Goal: Transaction & Acquisition: Purchase product/service

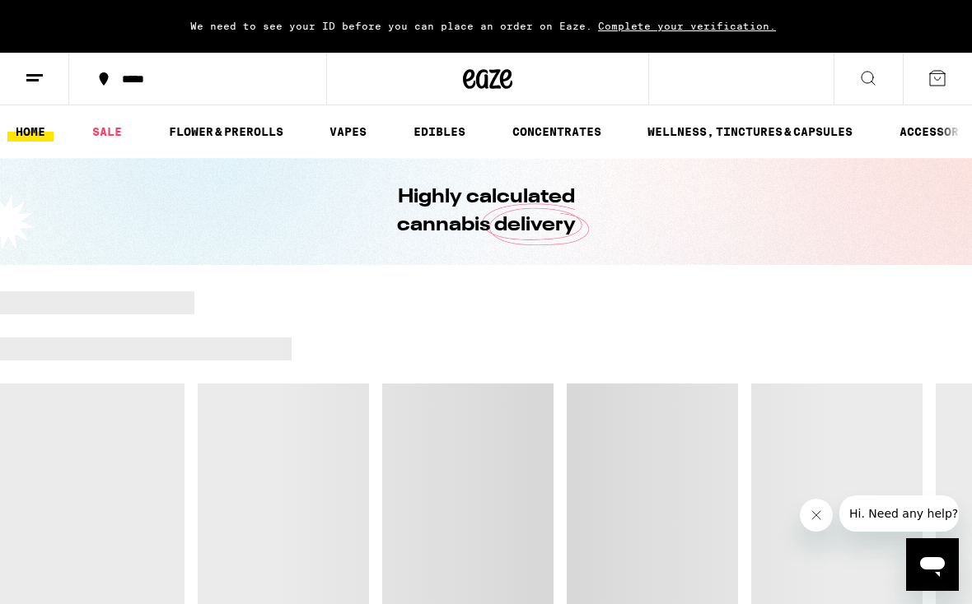
click at [36, 77] on icon at bounding box center [35, 78] width 20 height 20
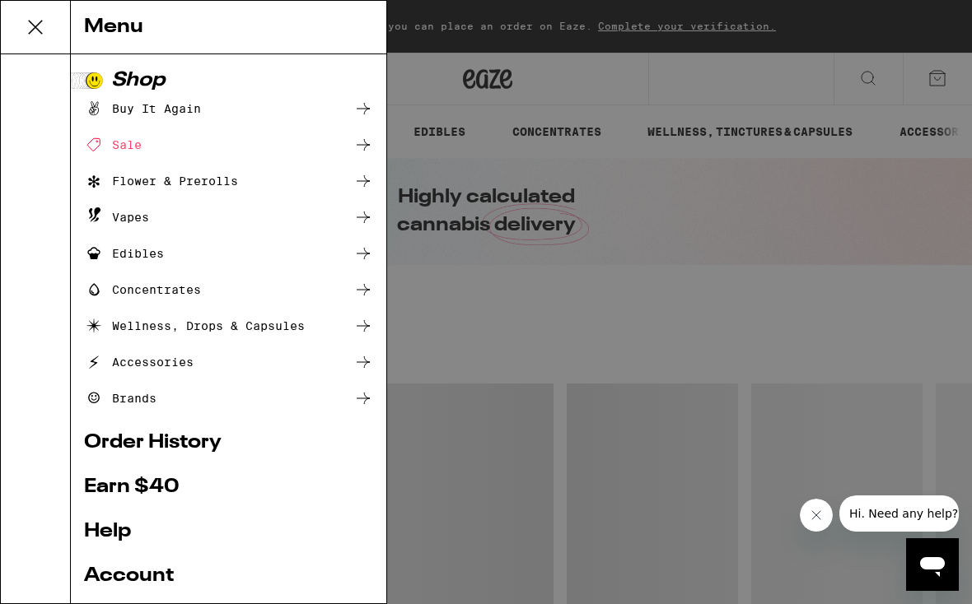
click at [111, 567] on link "Account" at bounding box center [228, 577] width 289 height 20
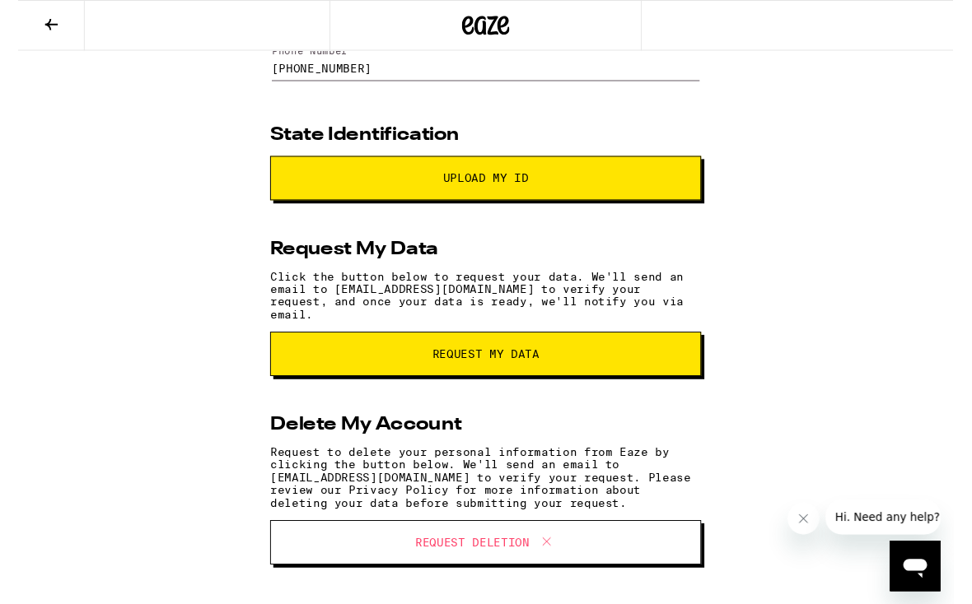
scroll to position [194, 0]
click at [663, 567] on button "Request Deletion" at bounding box center [486, 564] width 448 height 46
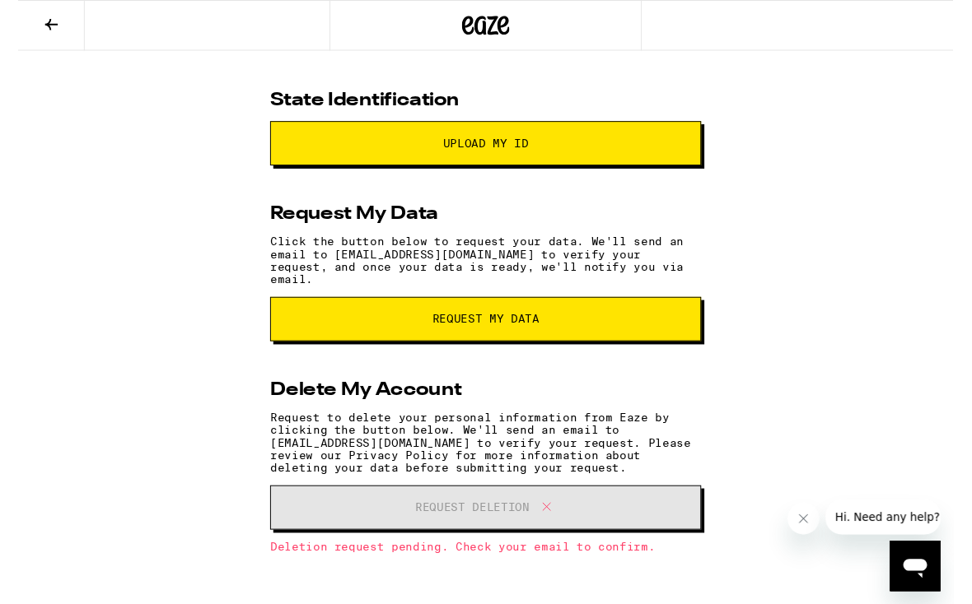
scroll to position [232, 0]
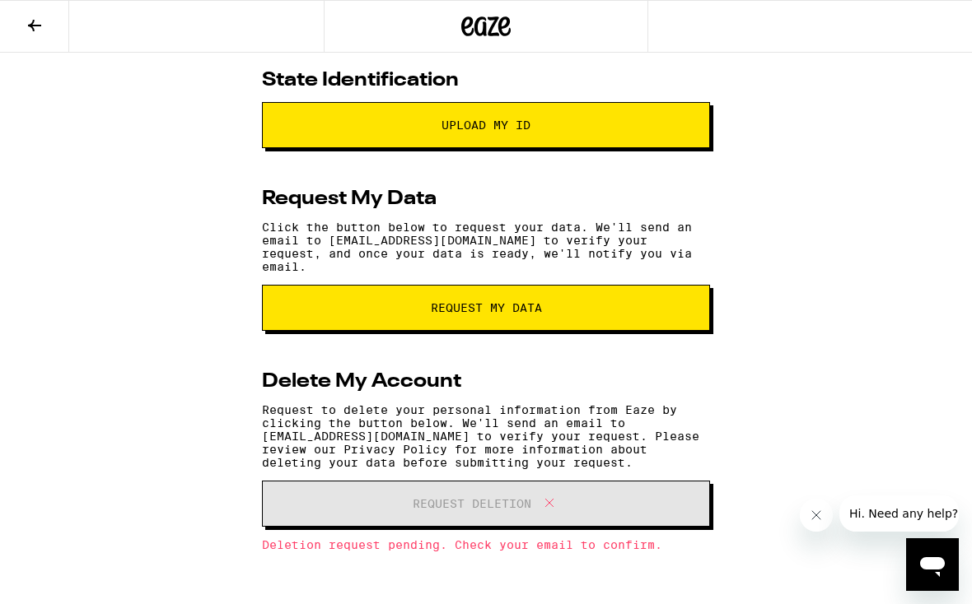
click at [21, 32] on button at bounding box center [34, 27] width 69 height 52
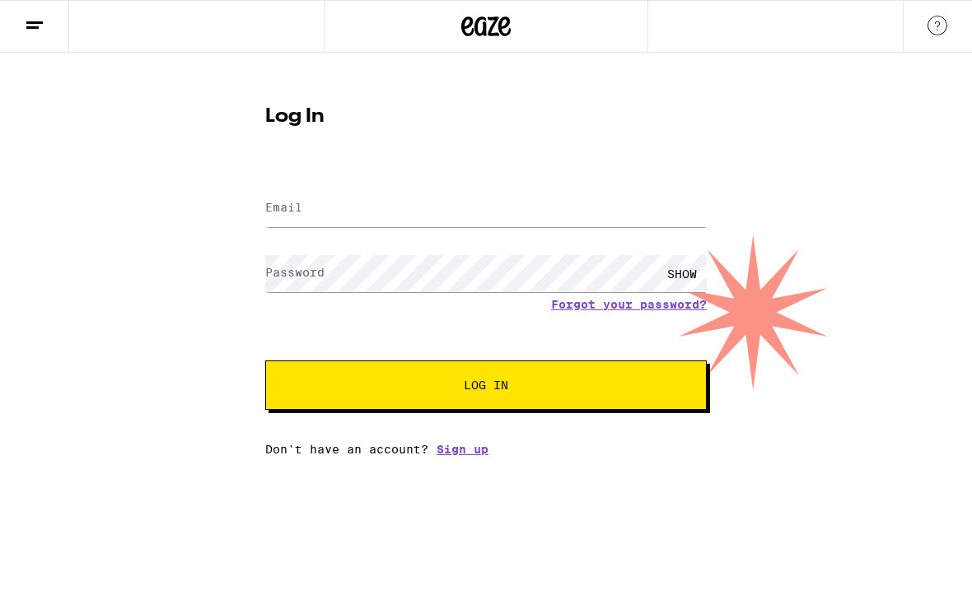
click at [32, 30] on icon at bounding box center [35, 26] width 20 height 20
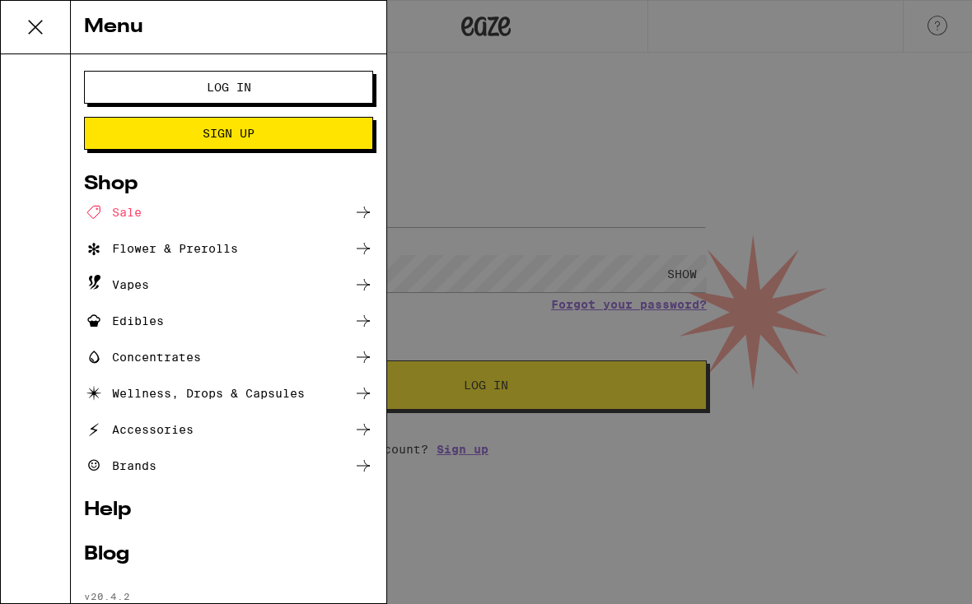
click at [37, 370] on div at bounding box center [36, 328] width 70 height 549
click at [32, 30] on icon at bounding box center [35, 27] width 13 height 13
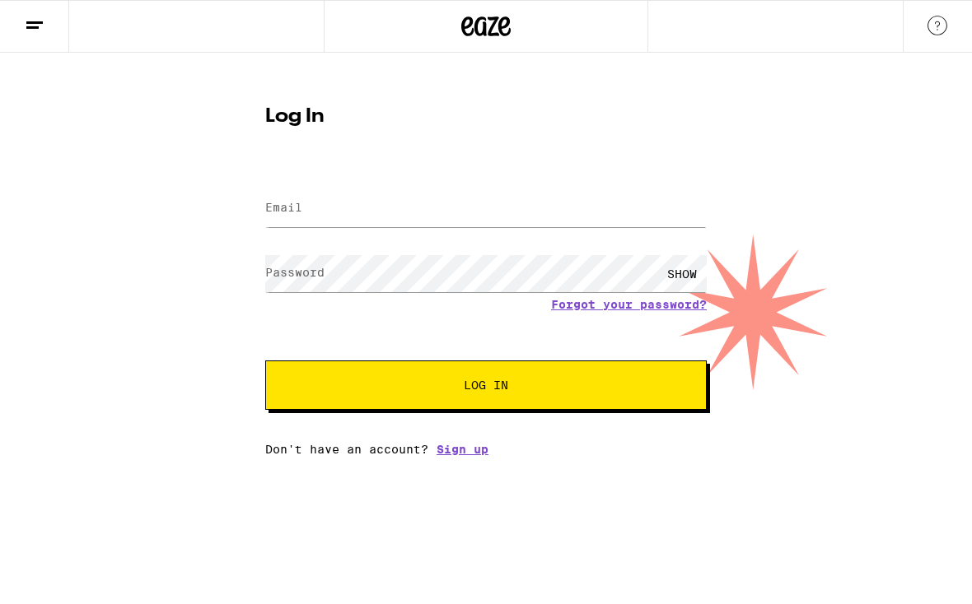
click at [493, 29] on icon at bounding box center [486, 26] width 25 height 20
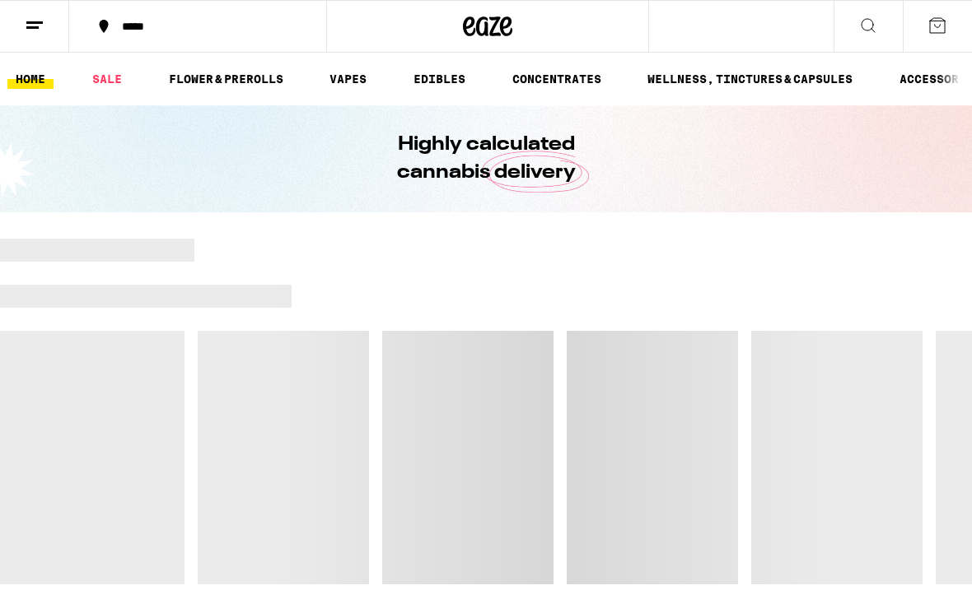
click at [329, 82] on link "VAPES" at bounding box center [348, 79] width 54 height 20
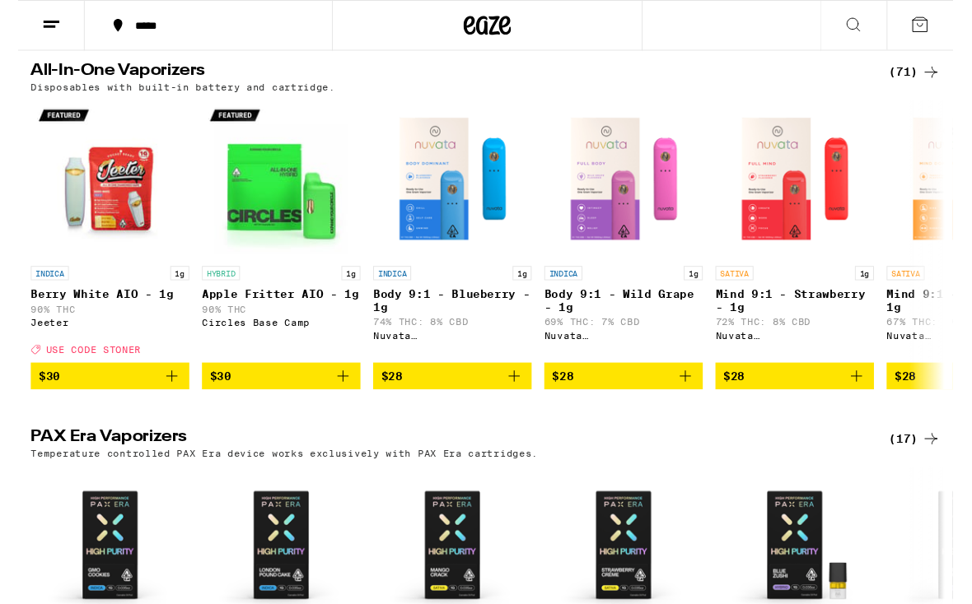
scroll to position [518, 0]
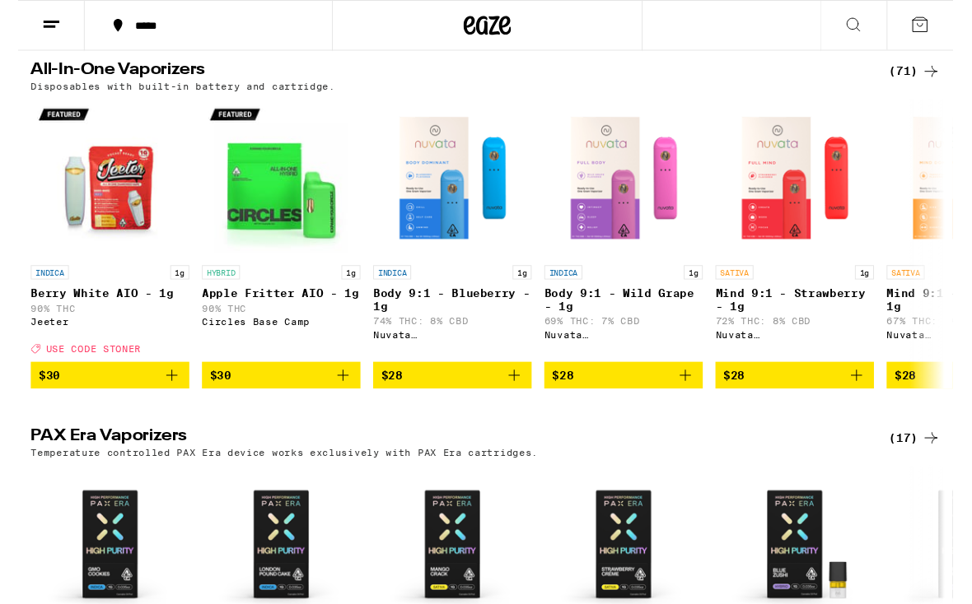
click at [943, 82] on icon at bounding box center [949, 74] width 20 height 20
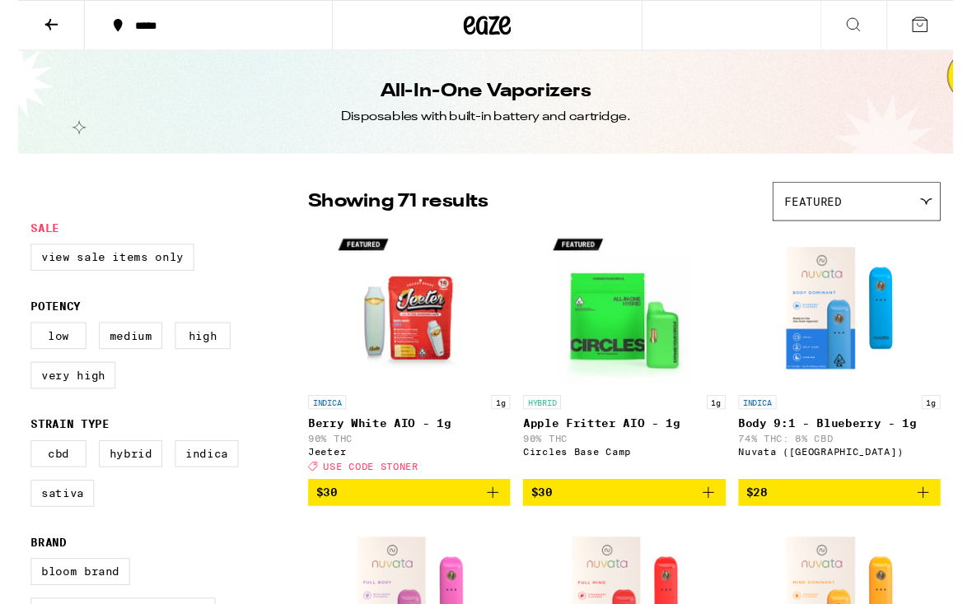
click at [36, 404] on label "Very High" at bounding box center [57, 390] width 88 height 28
click at [17, 338] on input "Very High" at bounding box center [16, 338] width 1 height 1
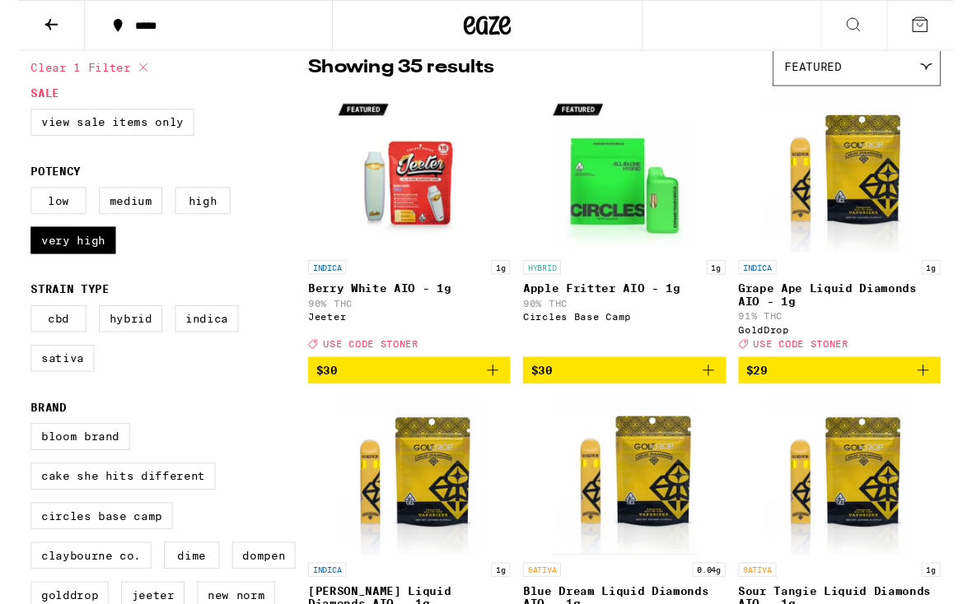
scroll to position [129, 0]
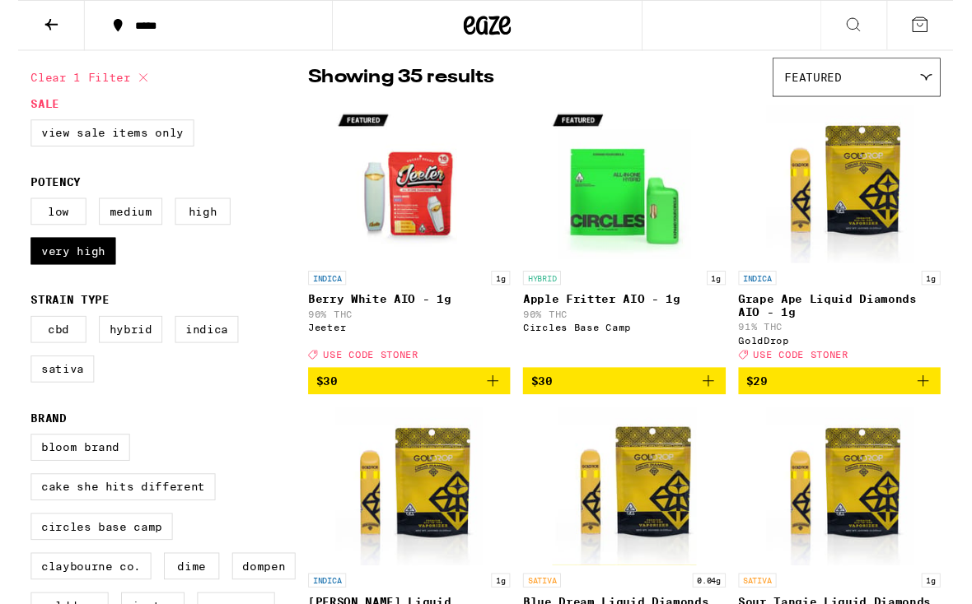
click at [27, 270] on label "Very High" at bounding box center [57, 261] width 88 height 28
click at [17, 209] on input "Very High" at bounding box center [16, 208] width 1 height 1
checkbox input "false"
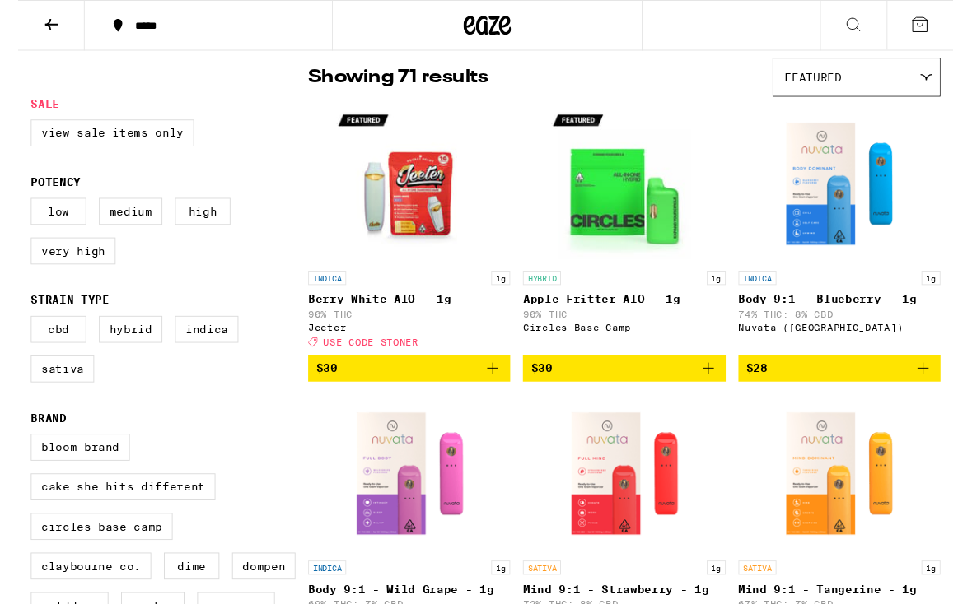
click at [914, 82] on div "Featured" at bounding box center [871, 80] width 173 height 39
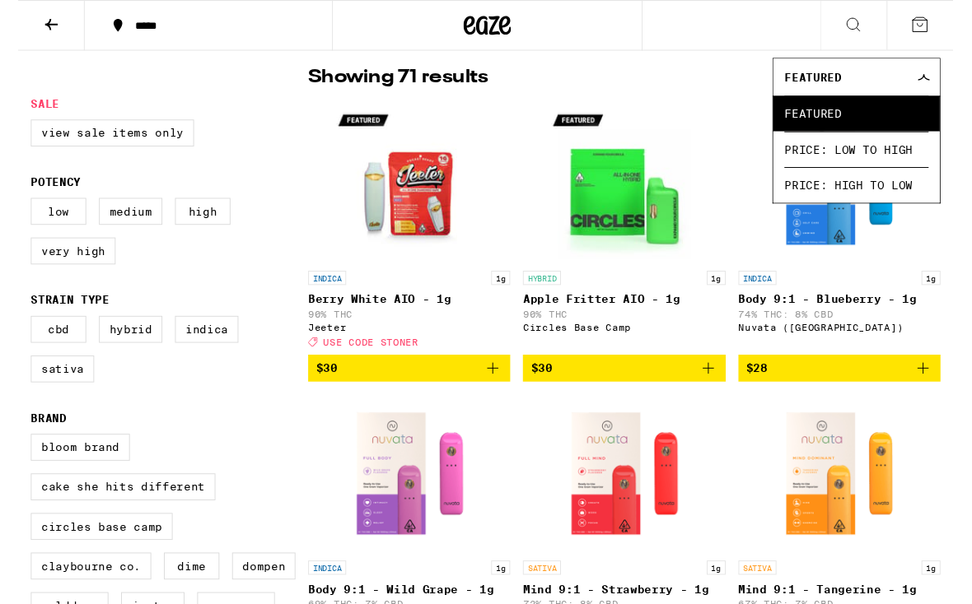
click at [935, 78] on icon at bounding box center [941, 80] width 13 height 7
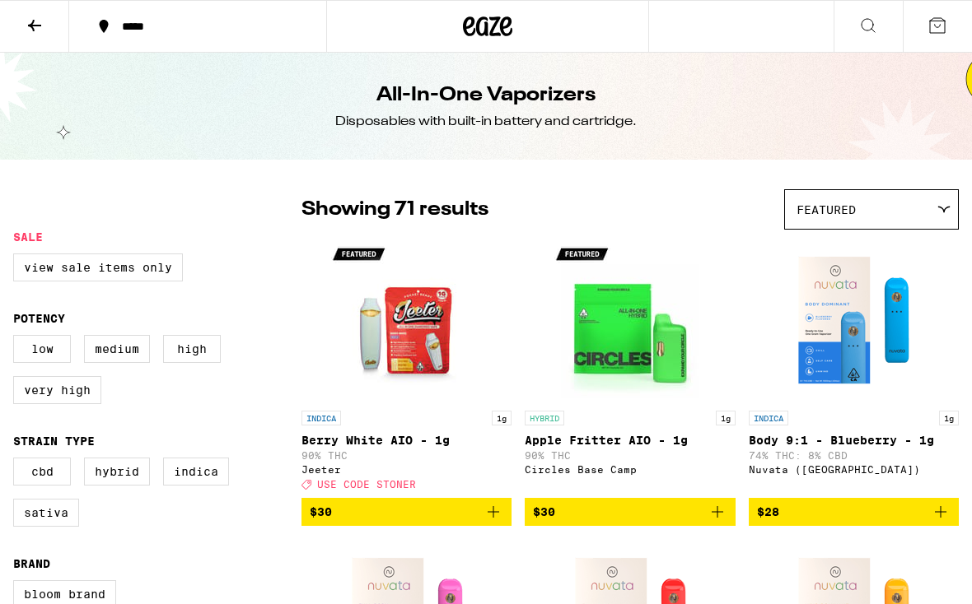
click at [34, 25] on icon at bounding box center [34, 26] width 13 height 12
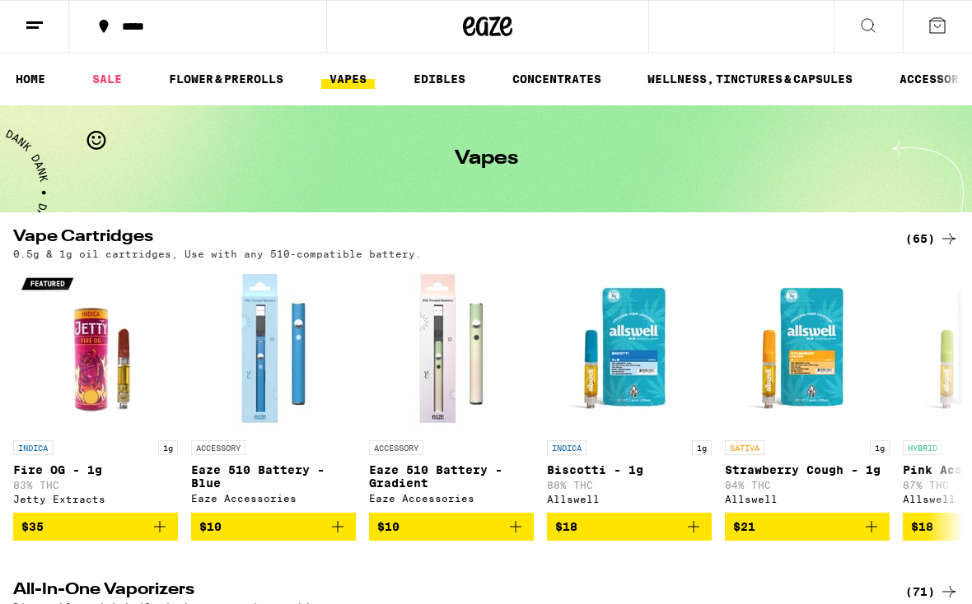
click at [203, 77] on link "FLOWER & PREROLLS" at bounding box center [226, 79] width 131 height 20
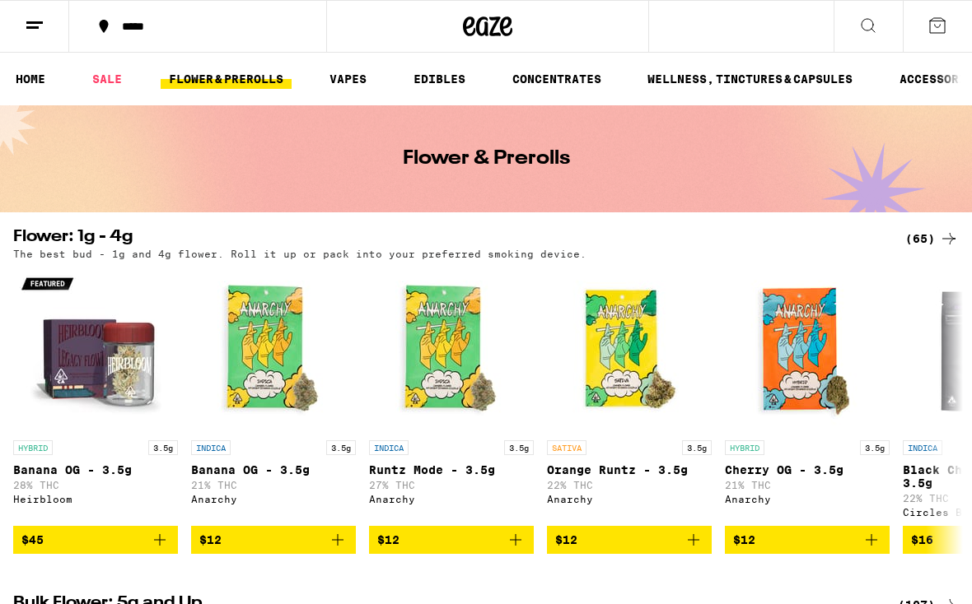
click at [341, 89] on link "VAPES" at bounding box center [348, 79] width 54 height 20
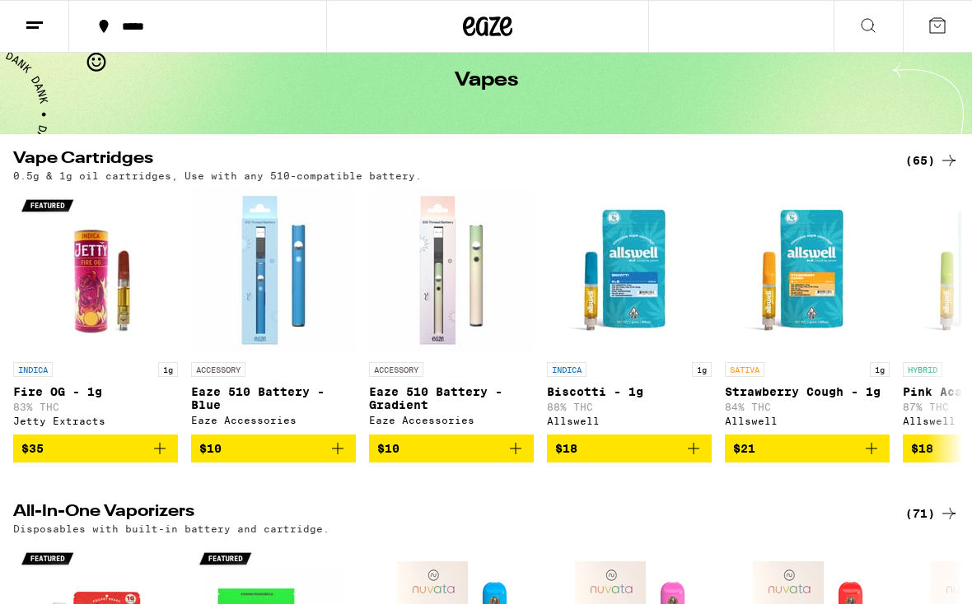
scroll to position [51, 0]
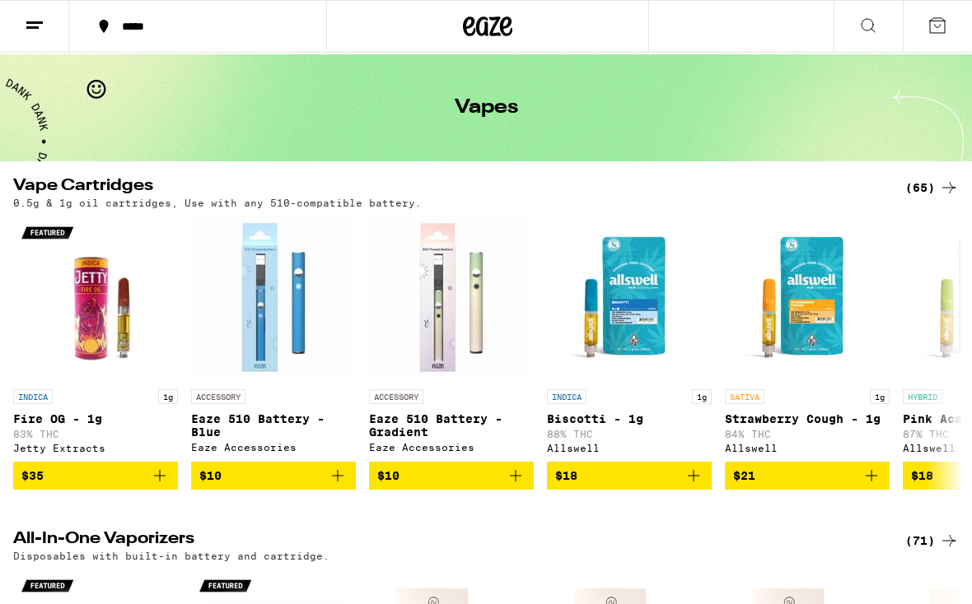
click at [939, 185] on icon at bounding box center [949, 188] width 20 height 20
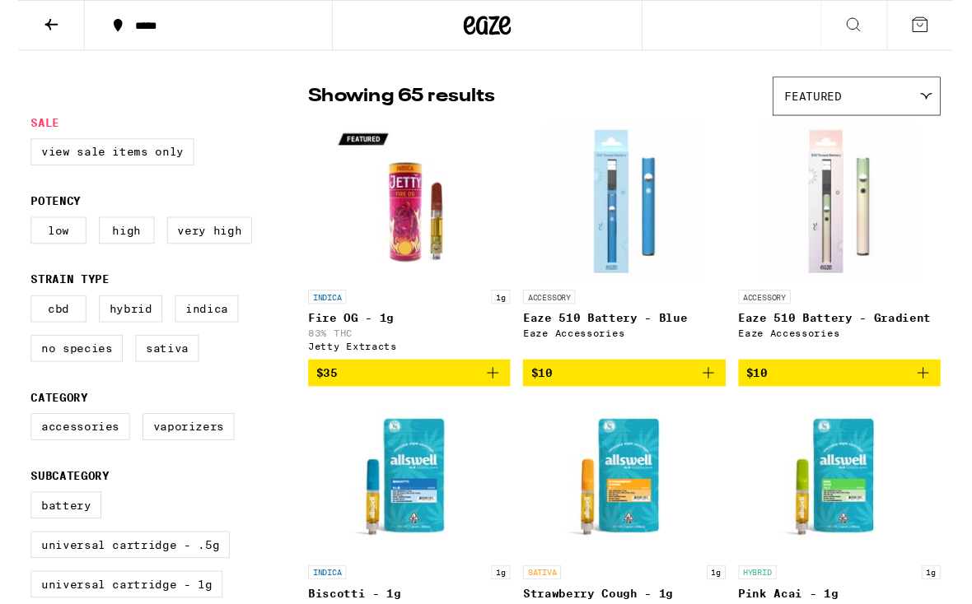
scroll to position [114, 0]
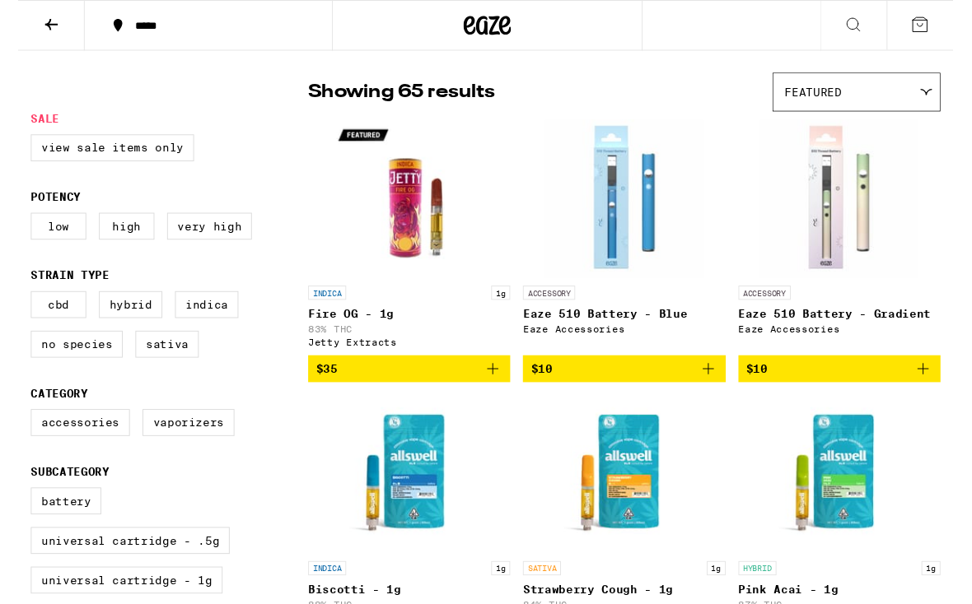
click at [196, 250] on label "Very High" at bounding box center [199, 236] width 88 height 28
click at [17, 225] on input "Very High" at bounding box center [16, 224] width 1 height 1
checkbox input "true"
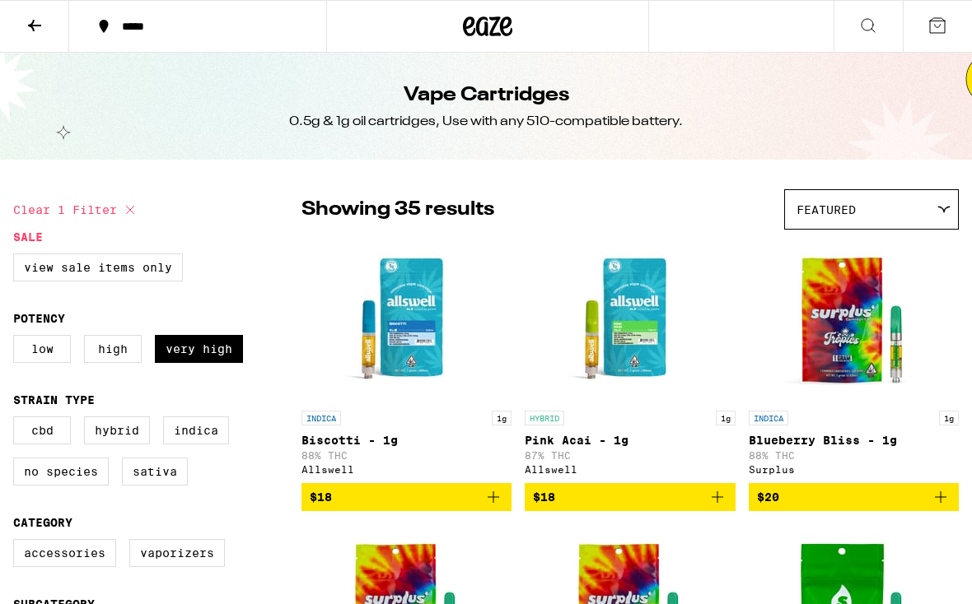
click at [25, 35] on button at bounding box center [34, 27] width 69 height 52
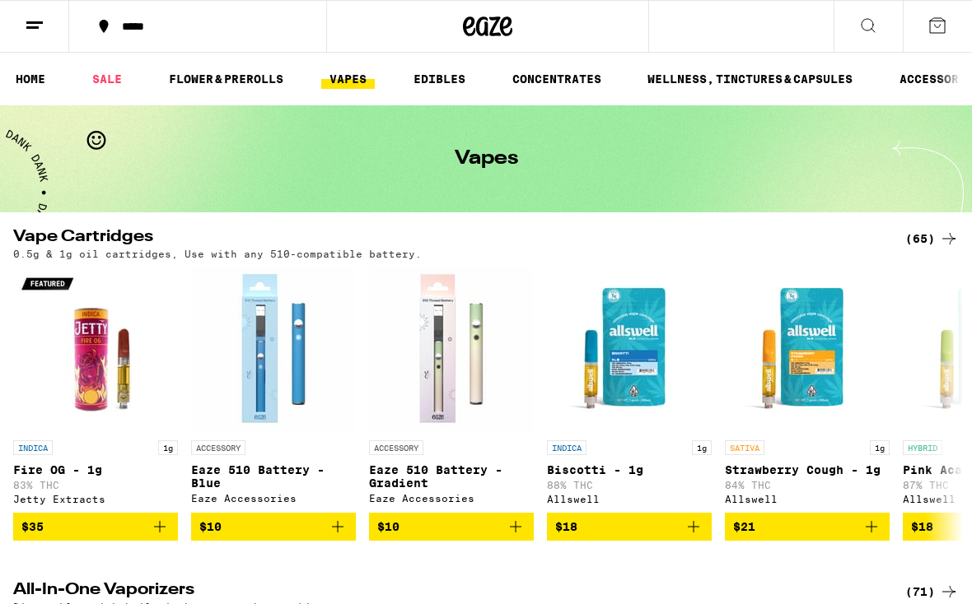
click at [222, 82] on link "FLOWER & PREROLLS" at bounding box center [226, 79] width 131 height 20
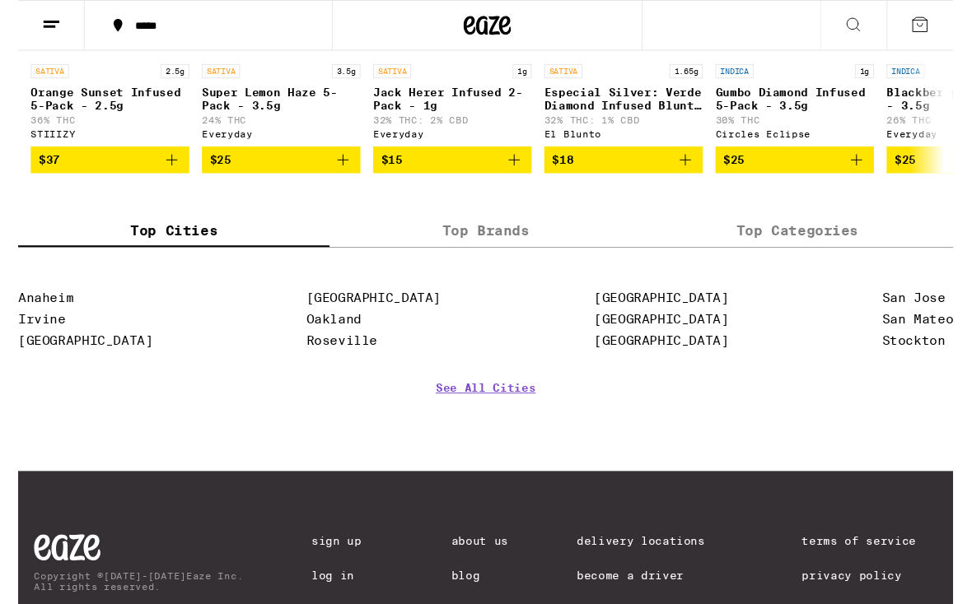
scroll to position [1474, 0]
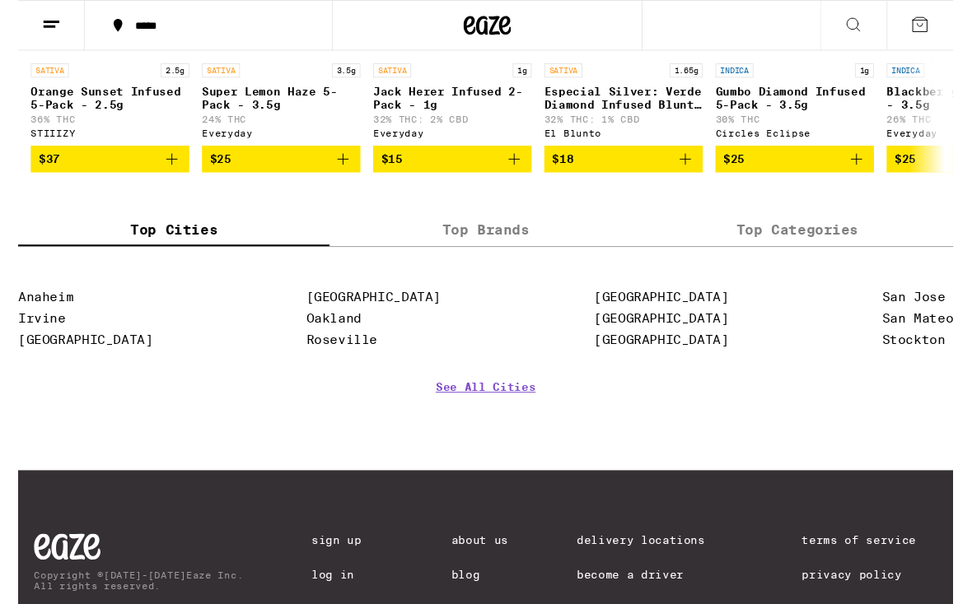
click at [534, 256] on label "Top Brands" at bounding box center [486, 238] width 324 height 35
click at [0, 0] on input "Top Brands" at bounding box center [0, 0] width 0 height 0
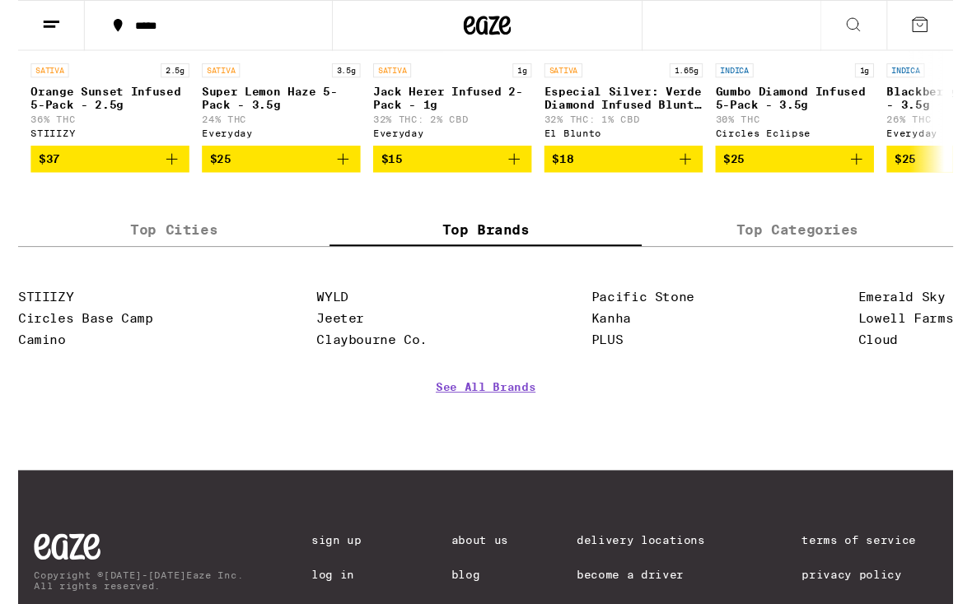
click at [753, 256] on label "Top Categories" at bounding box center [810, 238] width 324 height 35
click at [0, 0] on input "Top Categories" at bounding box center [0, 0] width 0 height 0
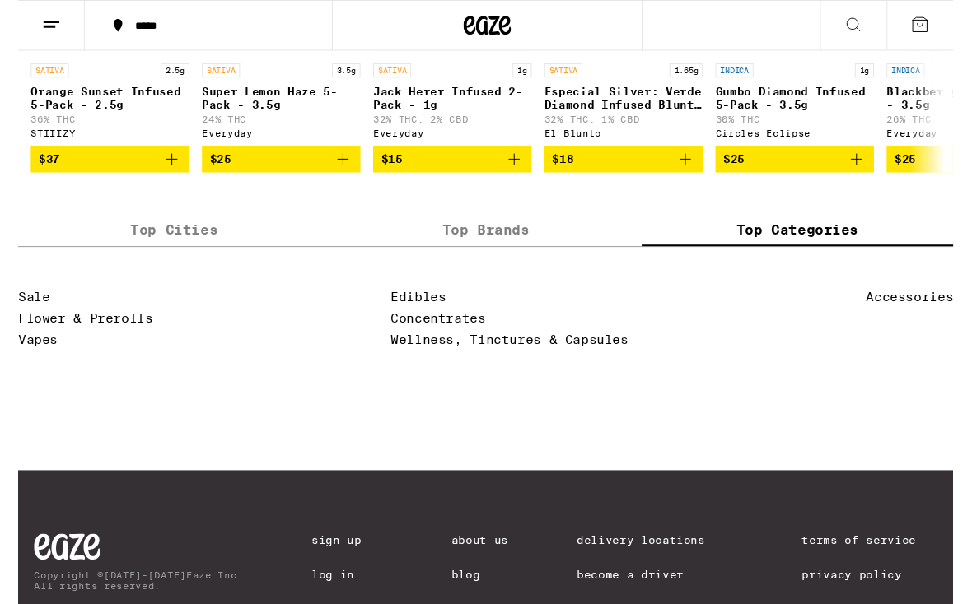
click at [515, 256] on label "Top Brands" at bounding box center [486, 238] width 324 height 35
click at [0, 0] on input "Top Brands" at bounding box center [0, 0] width 0 height 0
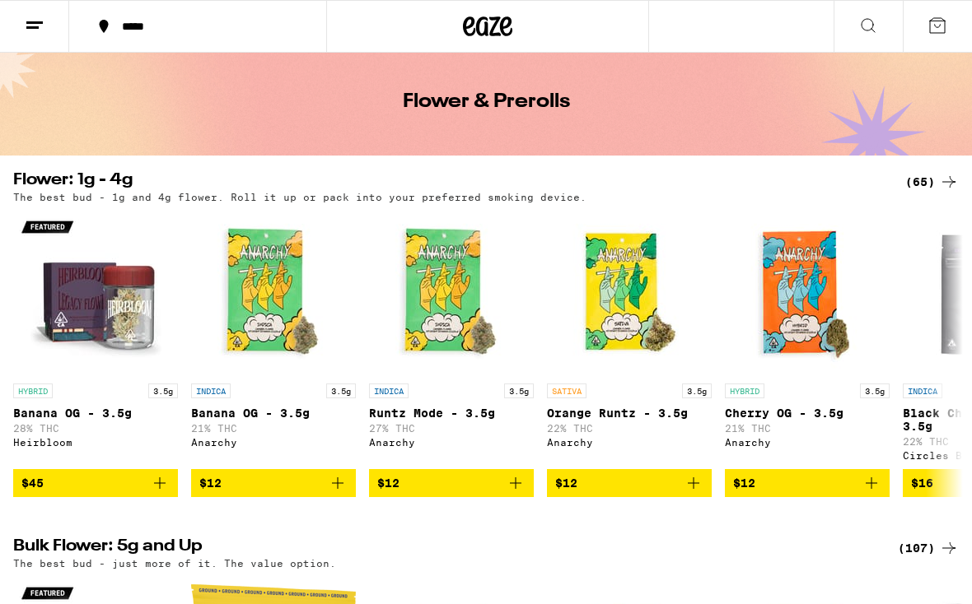
scroll to position [0, 0]
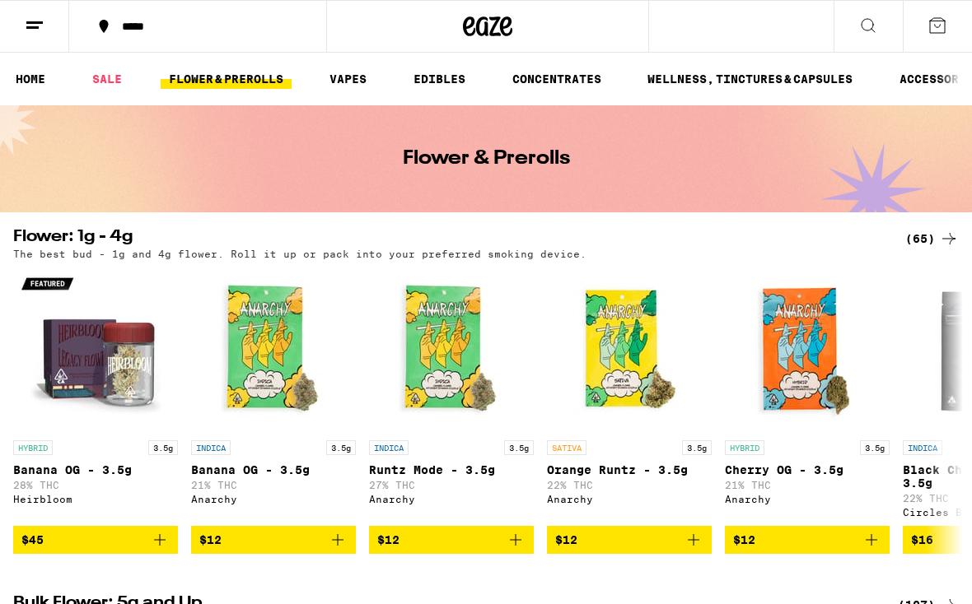
click at [916, 236] on div "(65)" at bounding box center [932, 239] width 54 height 20
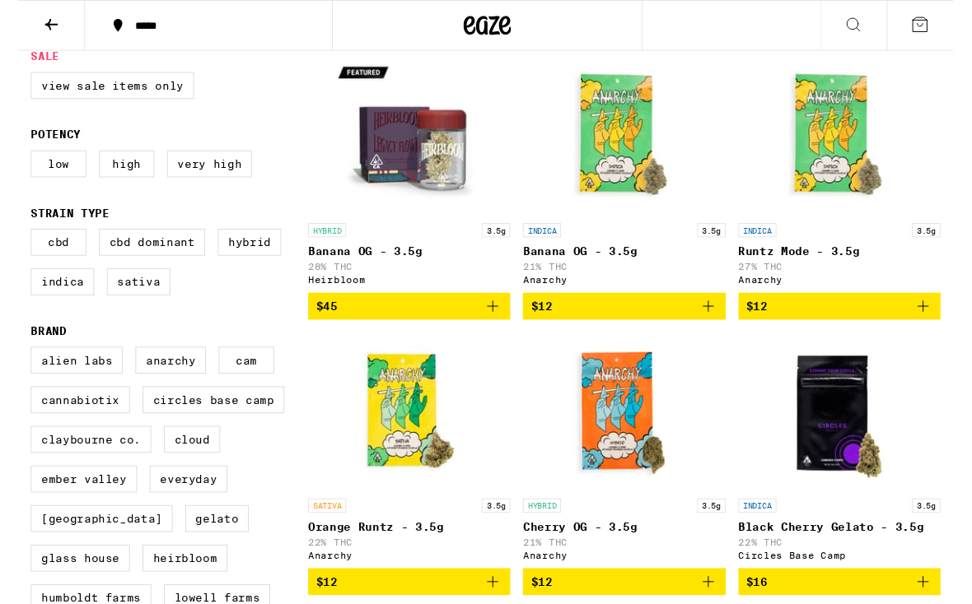
scroll to position [185, 0]
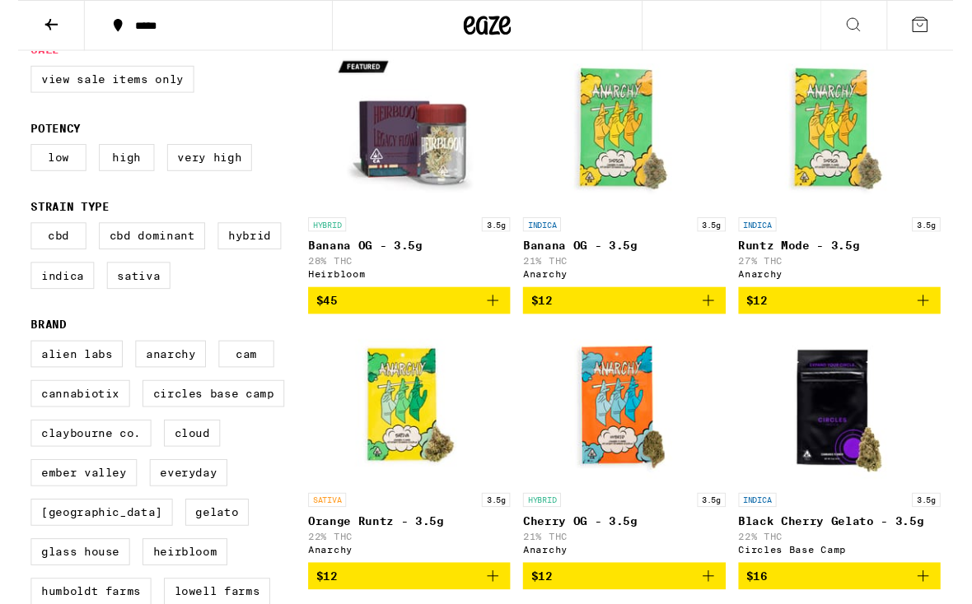
click at [196, 176] on label "Very High" at bounding box center [199, 164] width 88 height 28
click at [17, 153] on input "Very High" at bounding box center [16, 152] width 1 height 1
checkbox input "true"
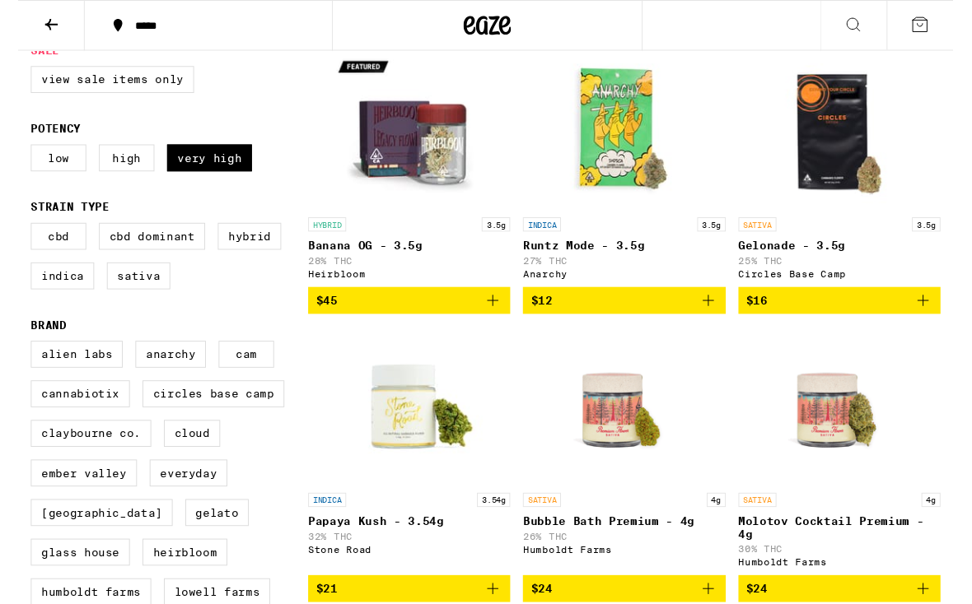
click at [128, 176] on label "High" at bounding box center [113, 164] width 58 height 28
click at [17, 153] on input "High" at bounding box center [16, 152] width 1 height 1
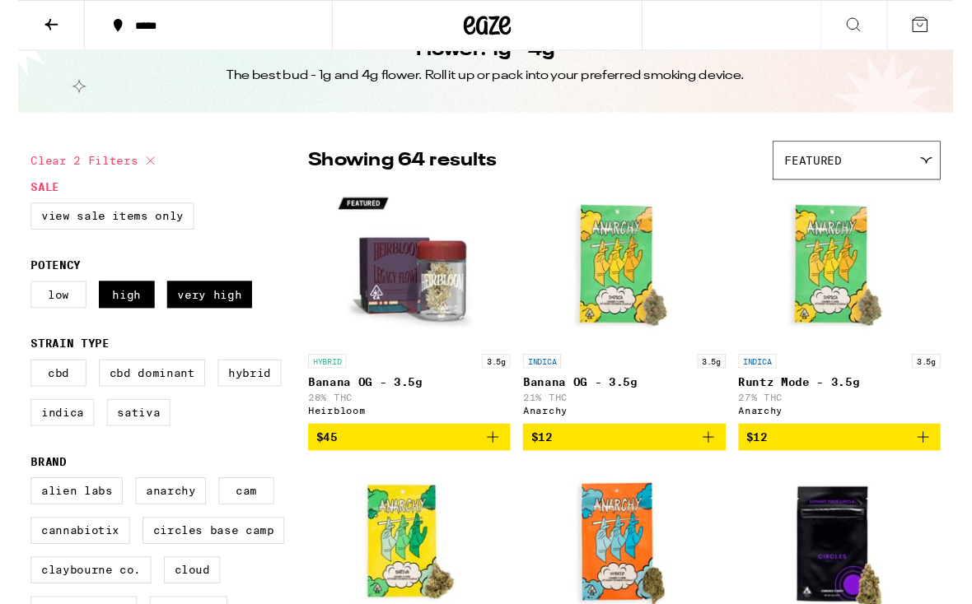
click at [130, 320] on label "High" at bounding box center [113, 306] width 58 height 28
click at [17, 296] on input "High" at bounding box center [16, 295] width 1 height 1
checkbox input "false"
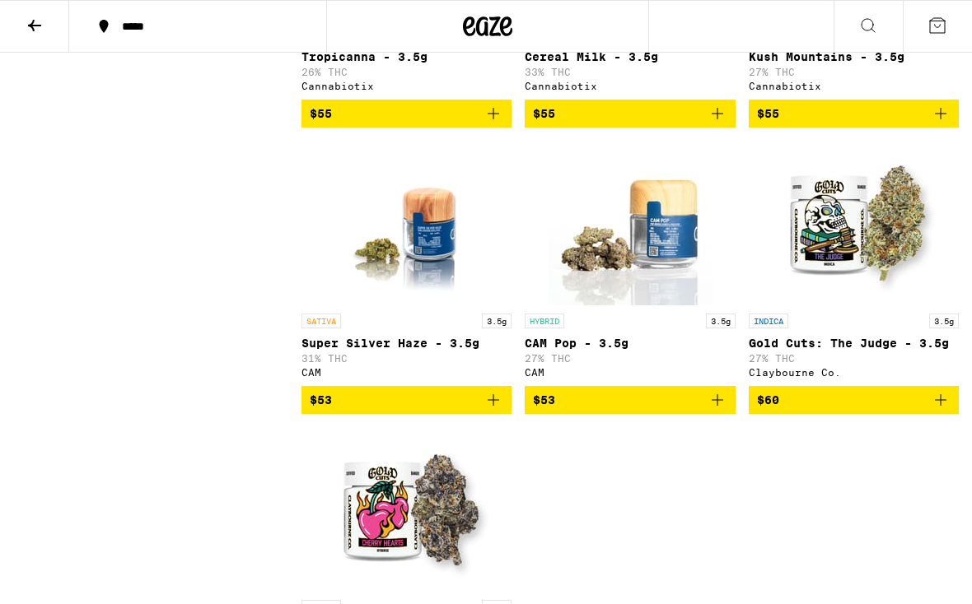
scroll to position [4411, 0]
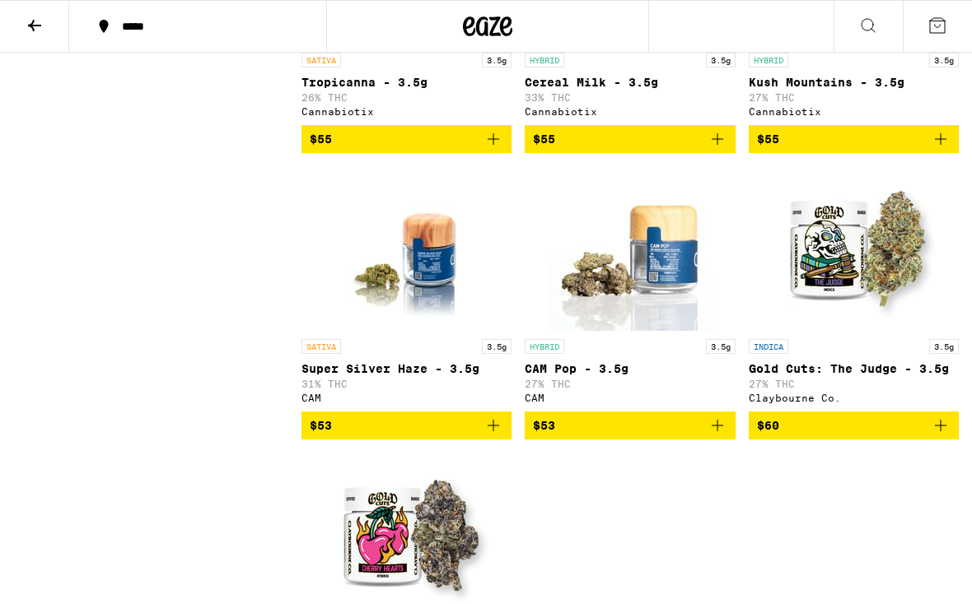
click at [158, 42] on button "*****" at bounding box center [197, 26] width 257 height 49
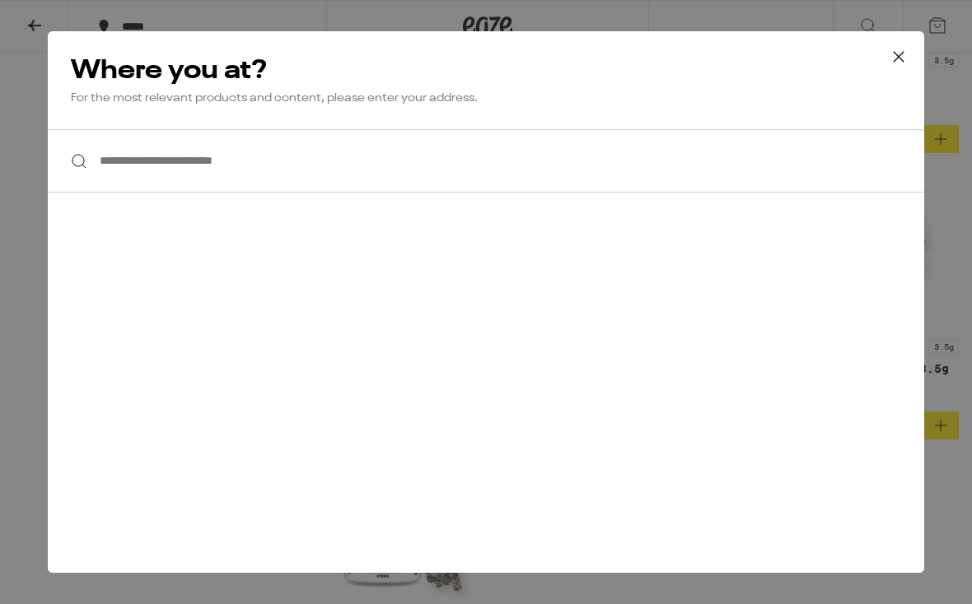
click at [240, 163] on input "**********" at bounding box center [486, 160] width 876 height 63
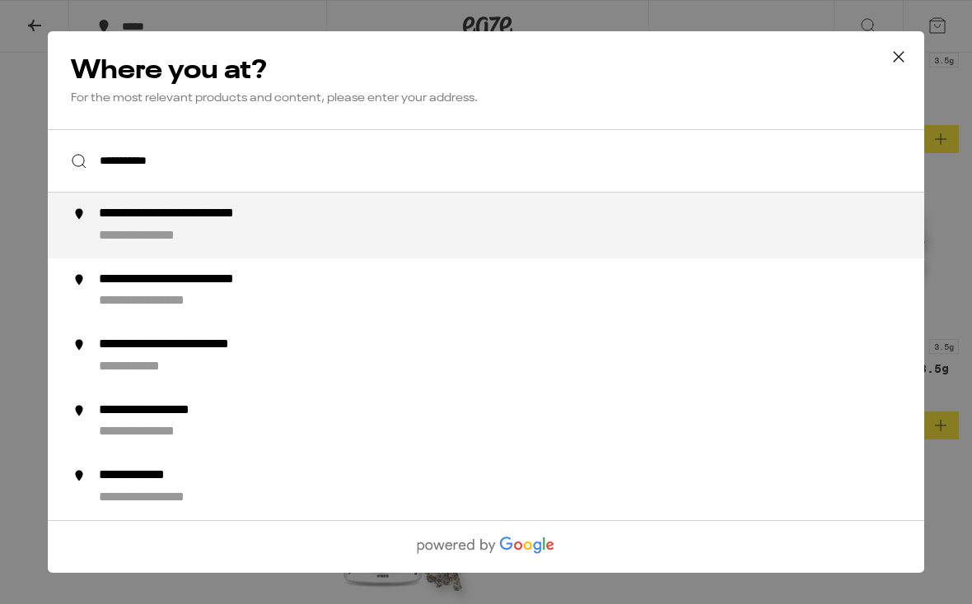
click at [193, 211] on div "**********" at bounding box center [214, 214] width 230 height 17
type input "**********"
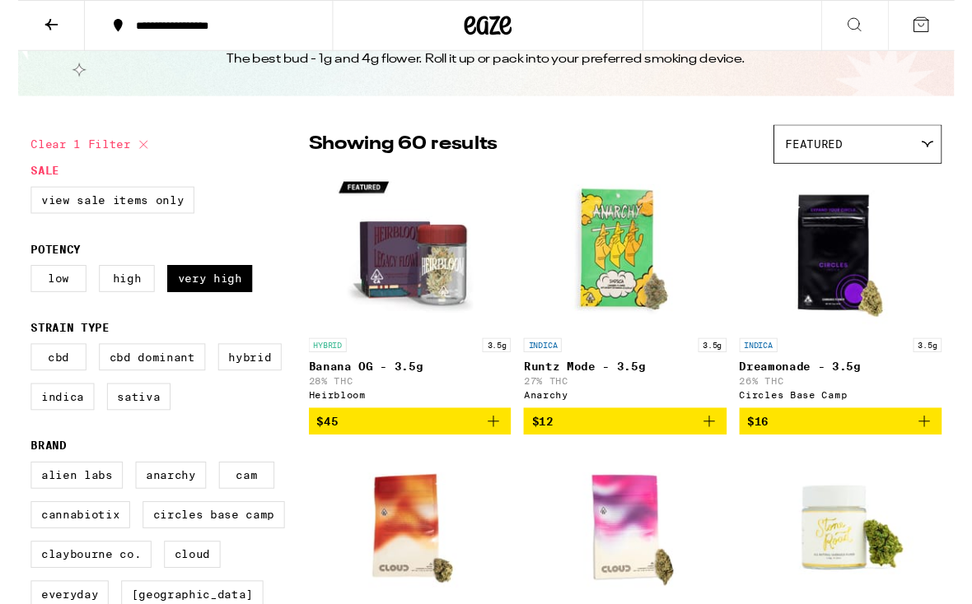
scroll to position [62, 0]
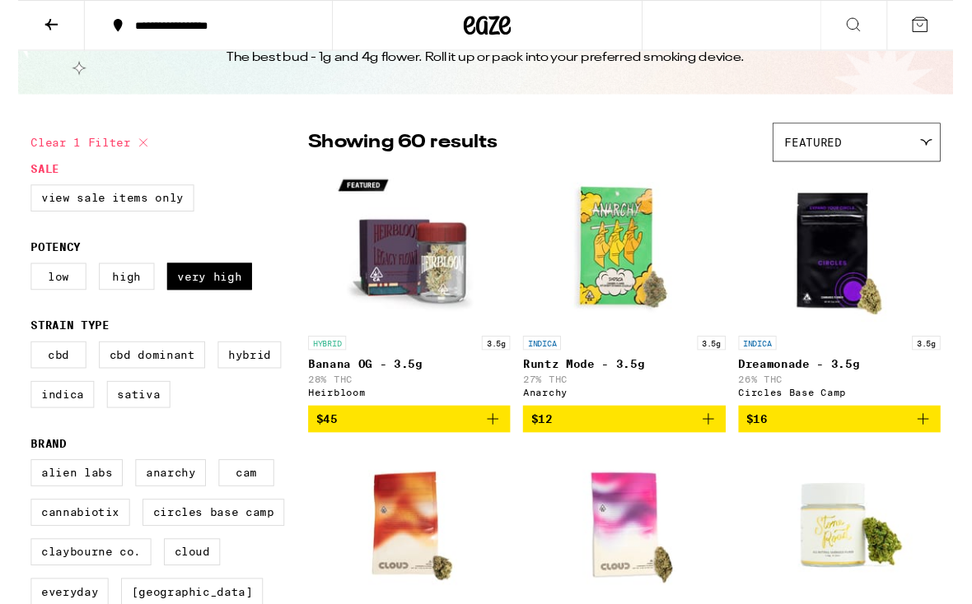
click at [129, 300] on label "High" at bounding box center [113, 287] width 58 height 28
click at [17, 277] on input "High" at bounding box center [16, 276] width 1 height 1
checkbox input "true"
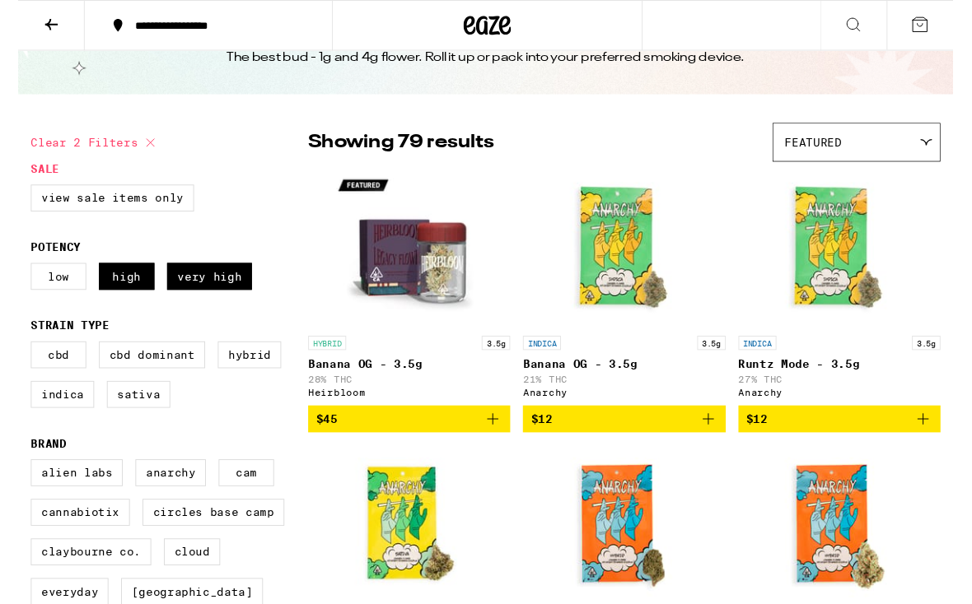
click at [209, 296] on label "Very High" at bounding box center [199, 287] width 88 height 28
click at [17, 277] on input "Very High" at bounding box center [16, 276] width 1 height 1
checkbox input "false"
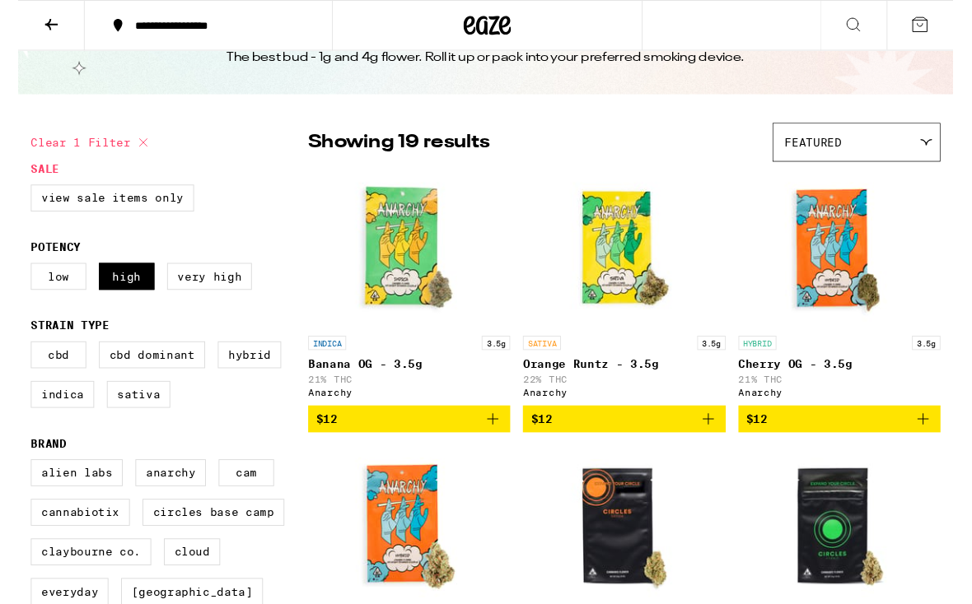
click at [133, 292] on label "High" at bounding box center [113, 287] width 58 height 28
click at [17, 277] on input "High" at bounding box center [16, 276] width 1 height 1
checkbox input "false"
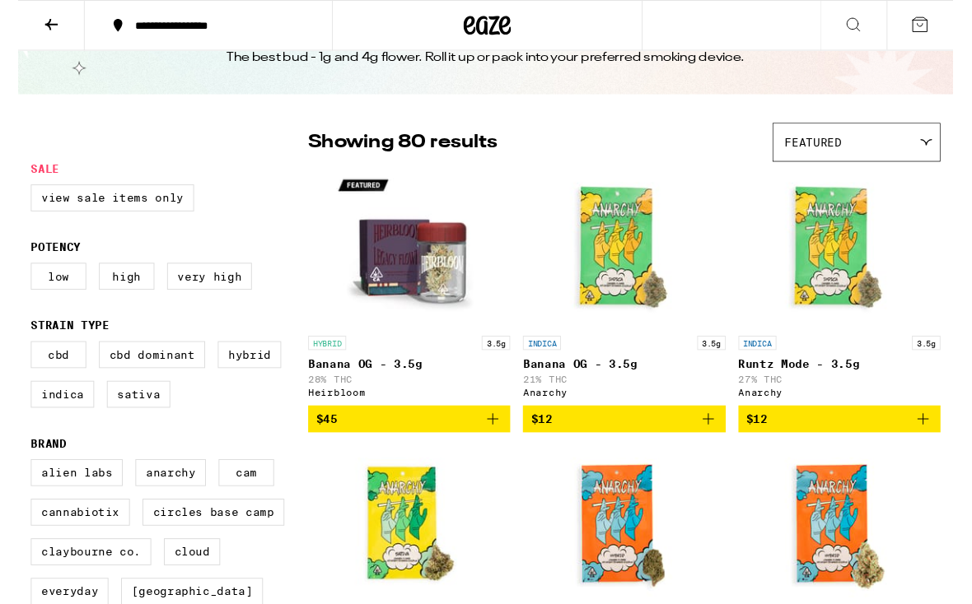
click at [216, 296] on label "Very High" at bounding box center [199, 287] width 88 height 28
click at [17, 277] on input "Very High" at bounding box center [16, 276] width 1 height 1
checkbox input "true"
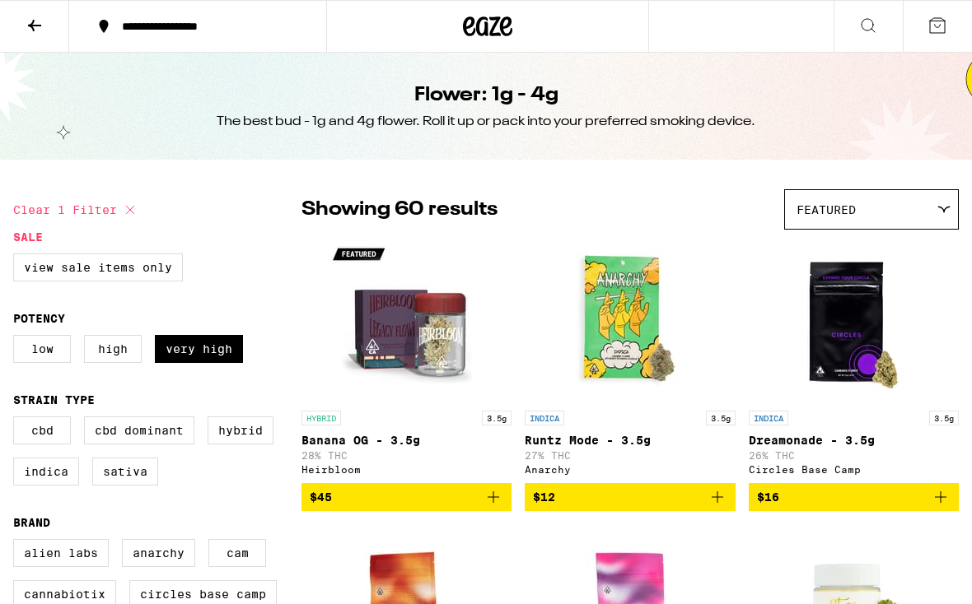
click at [389, 363] on img "Open page for Banana OG - 3.5g from Heirbloom" at bounding box center [406, 320] width 165 height 165
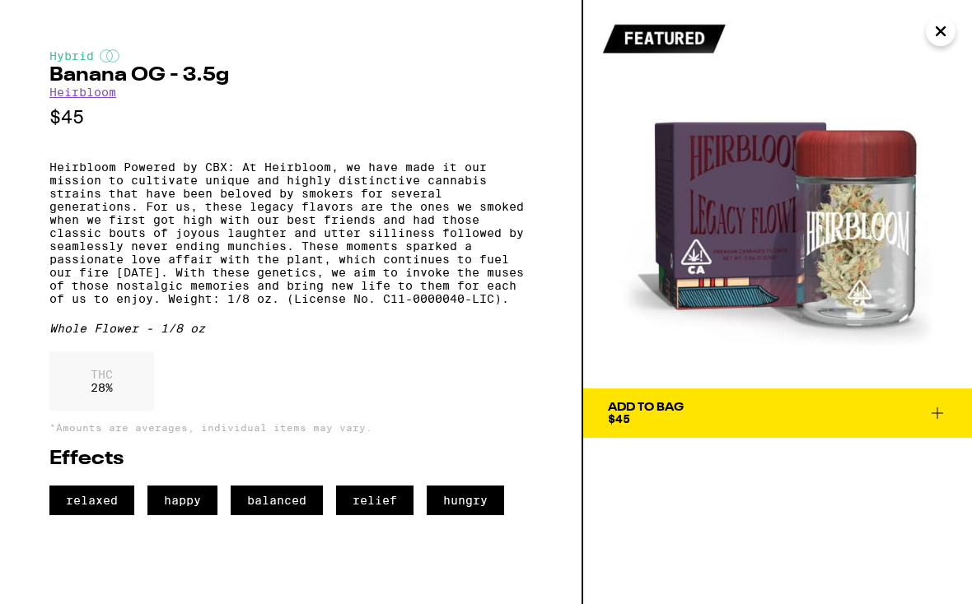
click at [937, 41] on icon "Close" at bounding box center [940, 31] width 20 height 25
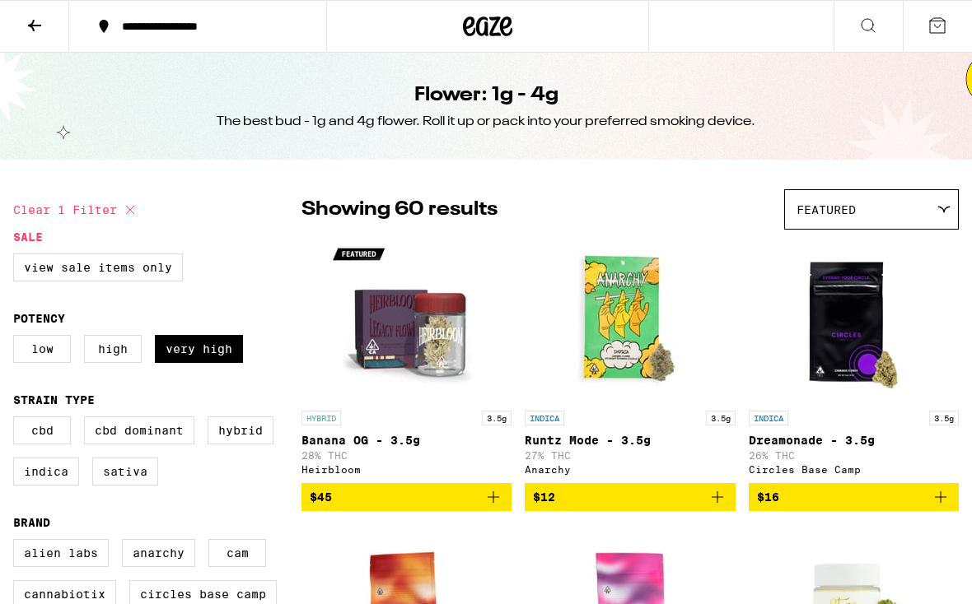
click at [124, 363] on label "High" at bounding box center [113, 349] width 58 height 28
click at [17, 338] on input "High" at bounding box center [16, 338] width 1 height 1
checkbox input "true"
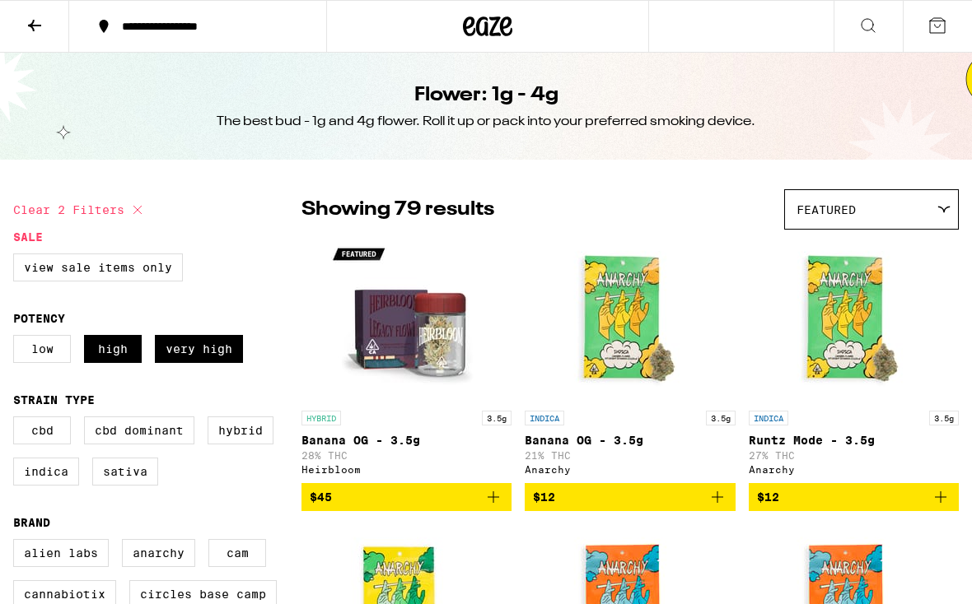
click at [29, 29] on icon at bounding box center [35, 26] width 20 height 20
click at [51, 28] on button at bounding box center [34, 27] width 69 height 52
click at [25, 29] on icon at bounding box center [35, 26] width 20 height 20
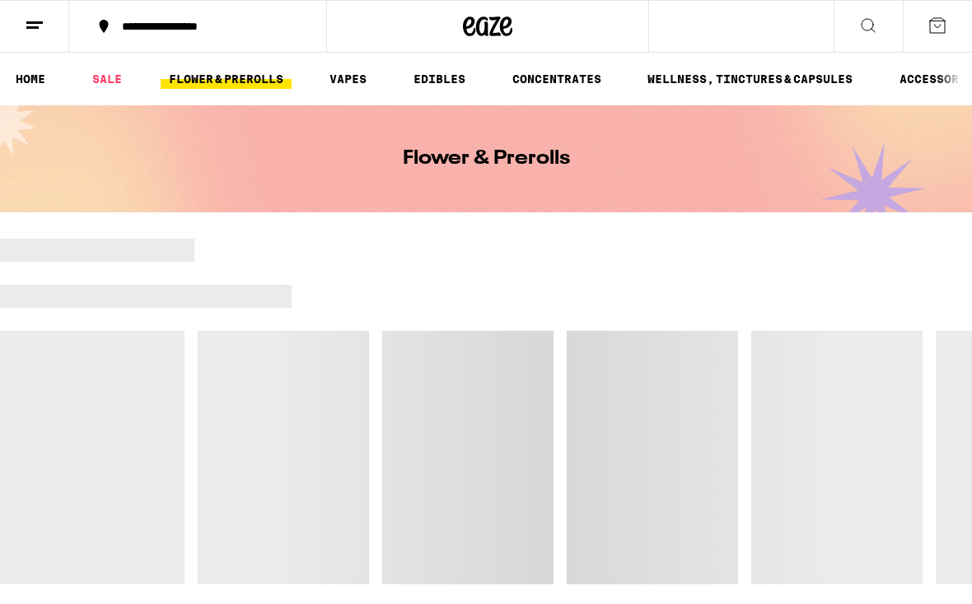
click at [189, 81] on link "FLOWER & PREROLLS" at bounding box center [226, 79] width 131 height 20
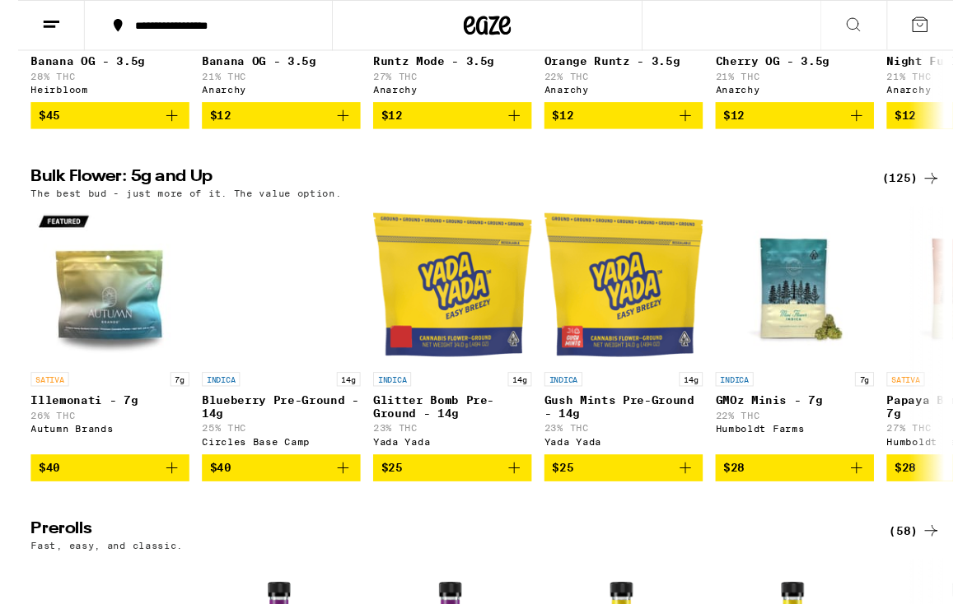
scroll to position [404, 0]
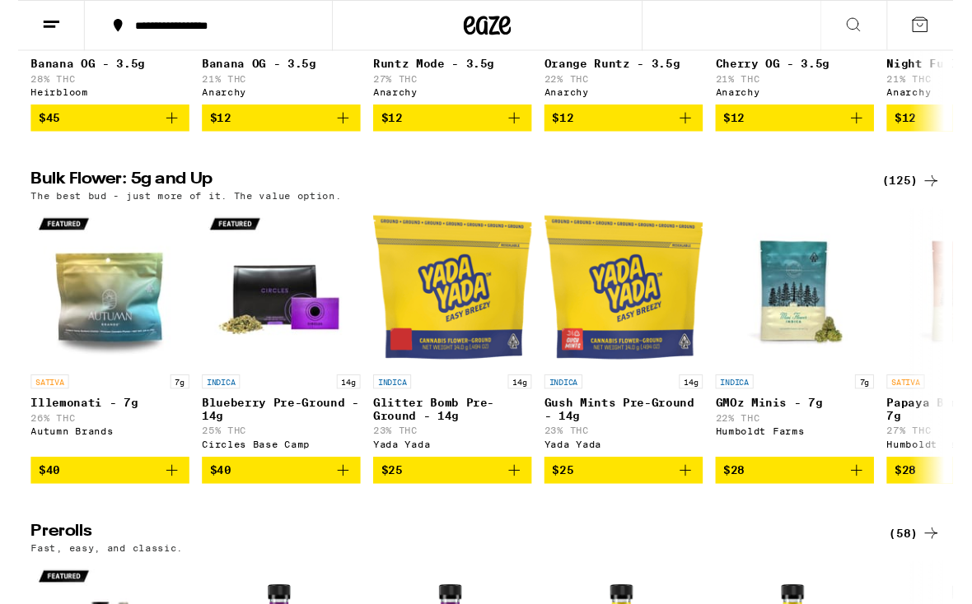
click at [926, 198] on div "(125)" at bounding box center [928, 188] width 61 height 20
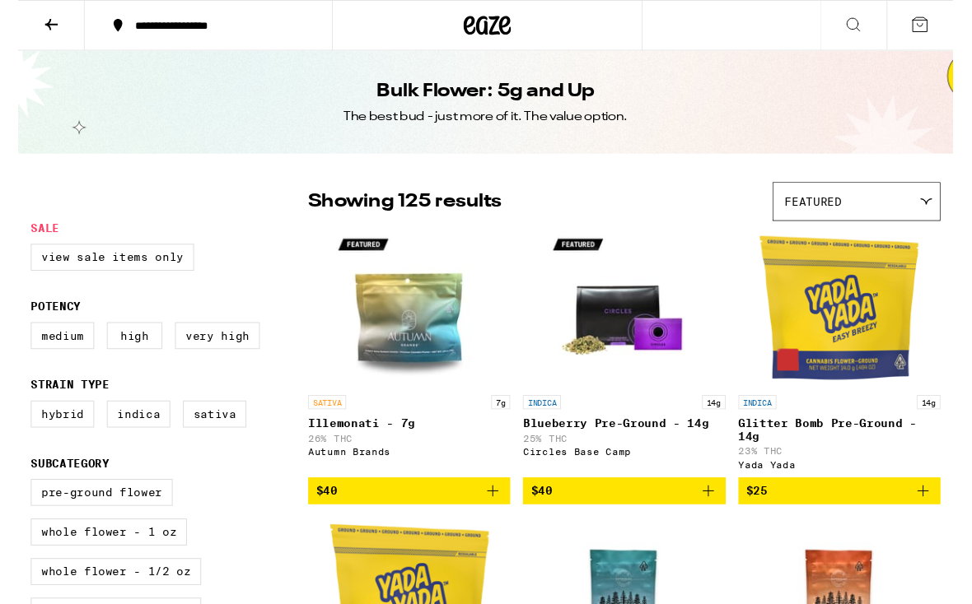
click at [236, 347] on label "Very High" at bounding box center [207, 349] width 88 height 28
click at [17, 338] on input "Very High" at bounding box center [16, 338] width 1 height 1
checkbox input "true"
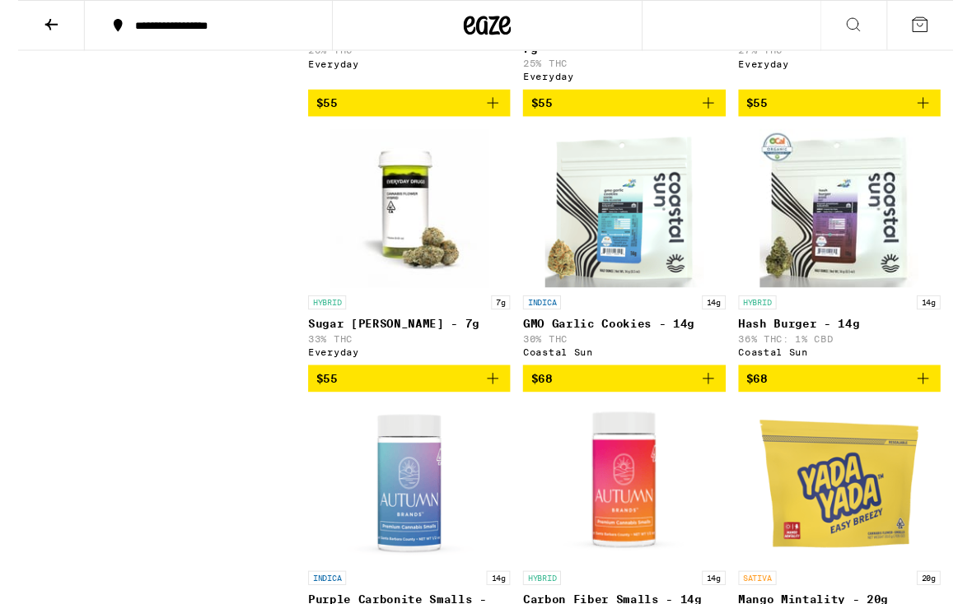
scroll to position [3057, 0]
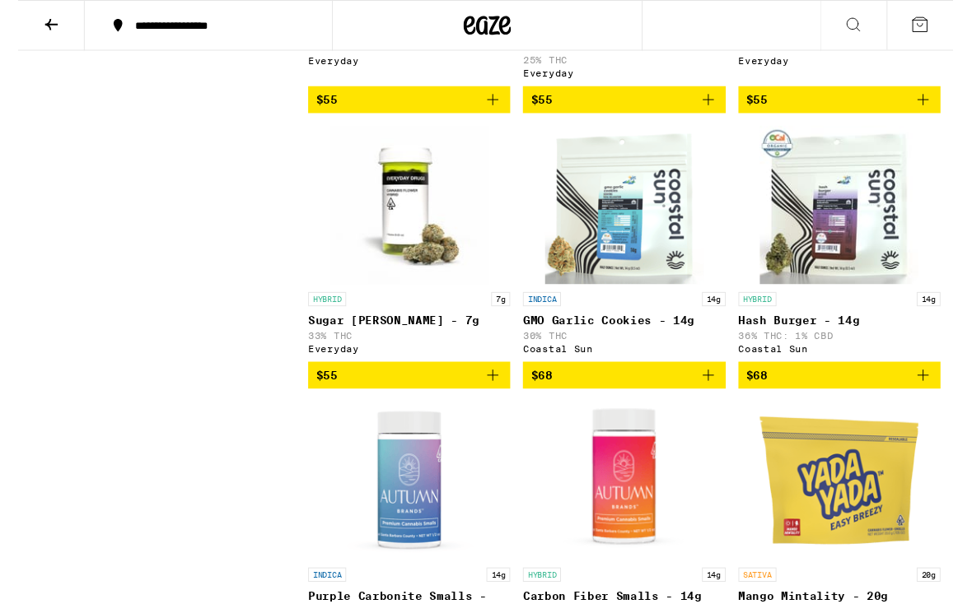
click at [419, 296] on img "Open page for Sugar Rush Smalls - 7g from Everyday" at bounding box center [406, 213] width 165 height 165
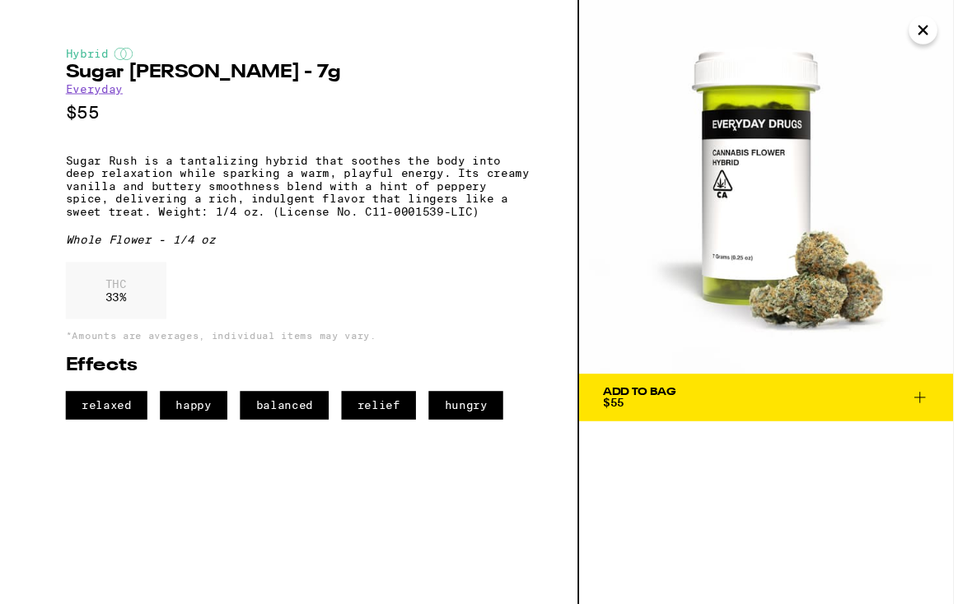
scroll to position [3061, 0]
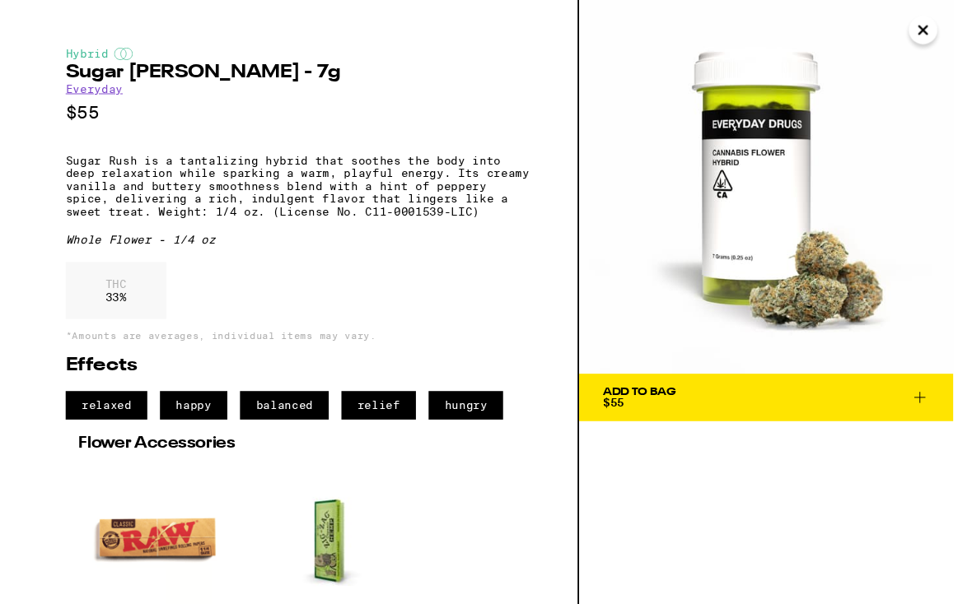
click at [942, 30] on icon "Close" at bounding box center [940, 31] width 8 height 8
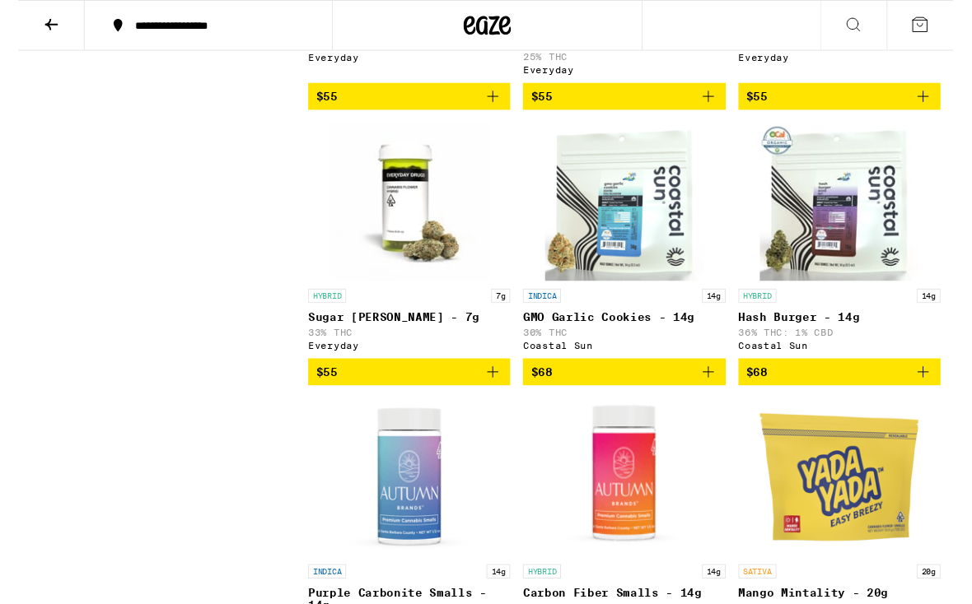
click at [416, 292] on img "Open page for Sugar Rush Smalls - 7g from Everyday" at bounding box center [406, 210] width 165 height 165
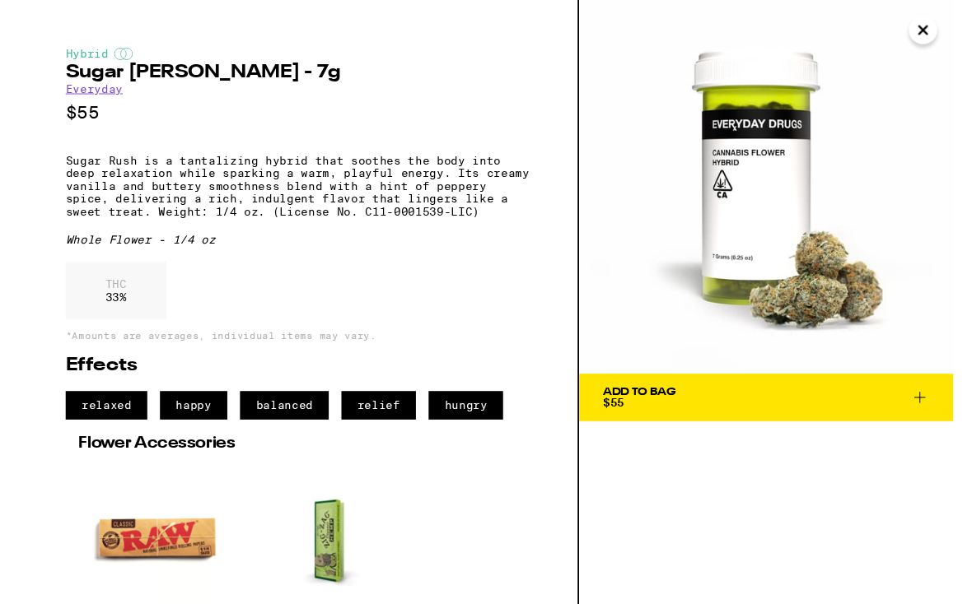
click at [944, 25] on icon "Close" at bounding box center [940, 31] width 20 height 25
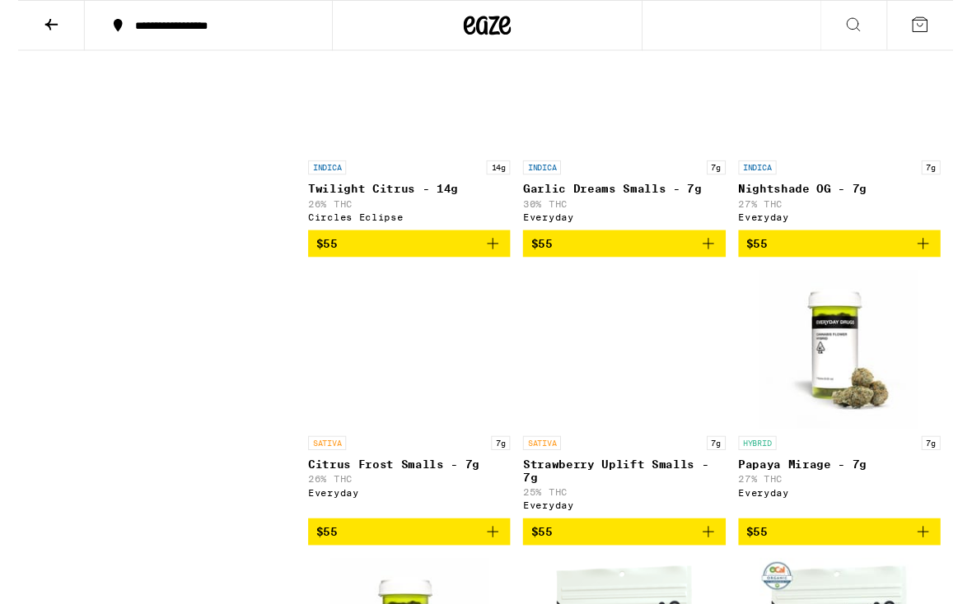
scroll to position [2609, 0]
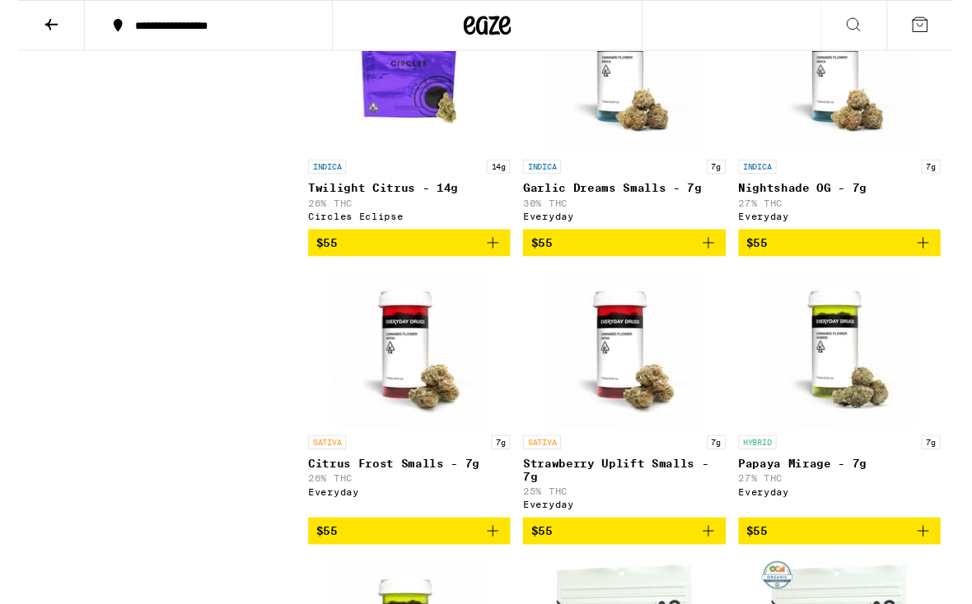
click at [705, 140] on img "Open page for Garlic Dreams Smalls - 7g from Everyday" at bounding box center [630, 75] width 165 height 165
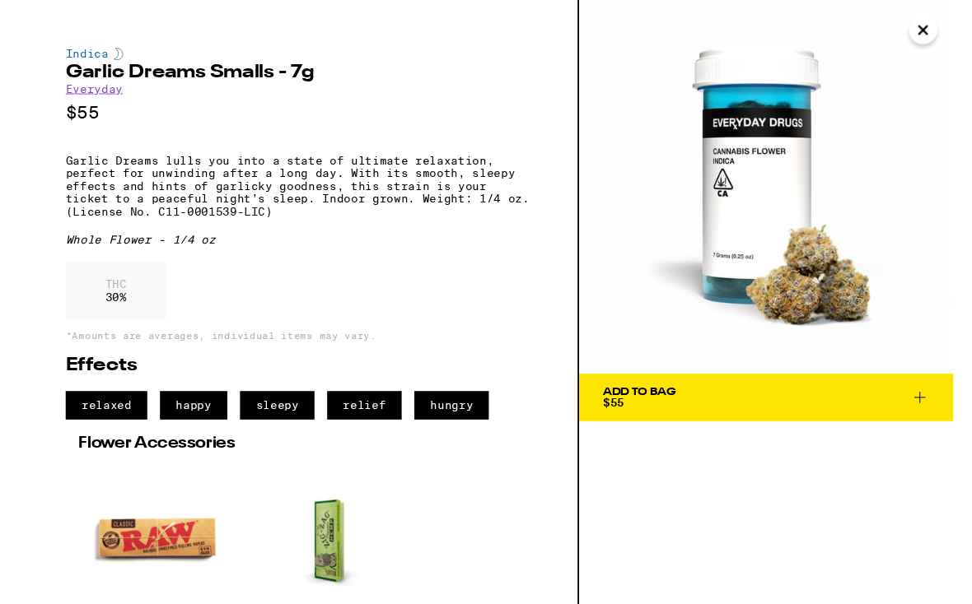
click at [944, 35] on icon "Close" at bounding box center [940, 31] width 8 height 8
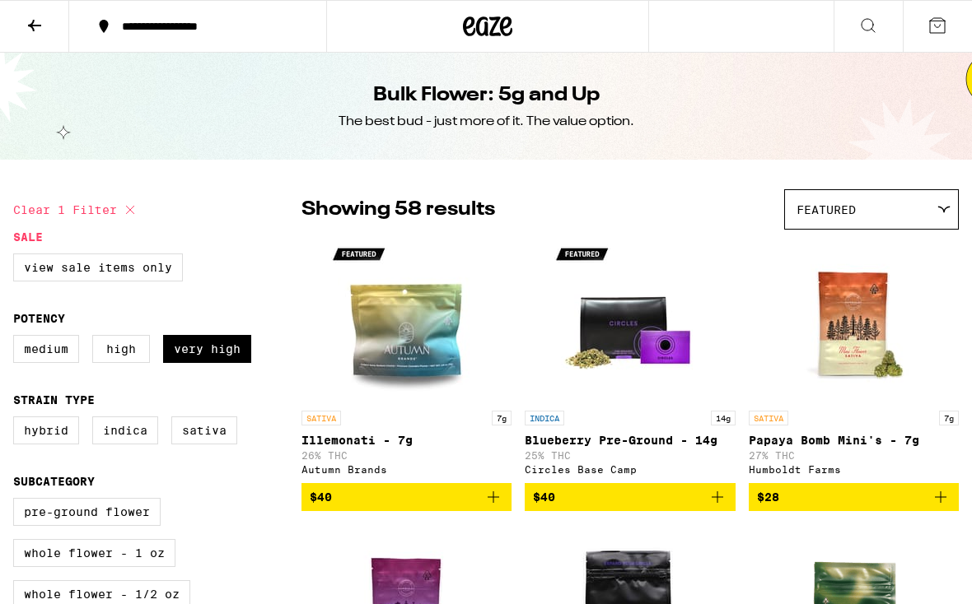
click at [134, 363] on label "High" at bounding box center [121, 349] width 58 height 28
click at [17, 338] on input "High" at bounding box center [16, 338] width 1 height 1
checkbox input "true"
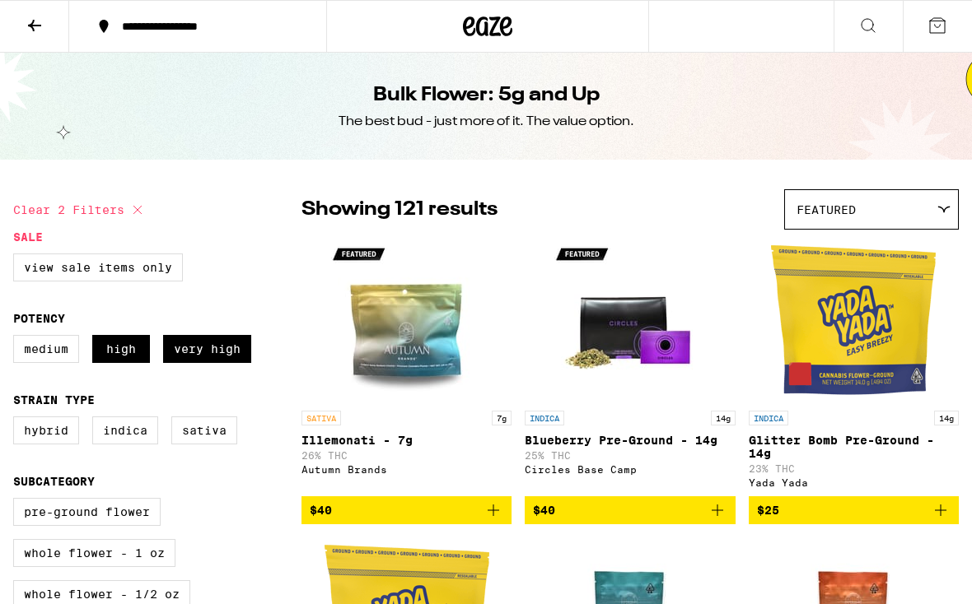
click at [229, 363] on label "Very High" at bounding box center [207, 349] width 88 height 28
click at [17, 338] on input "Very High" at bounding box center [16, 338] width 1 height 1
checkbox input "false"
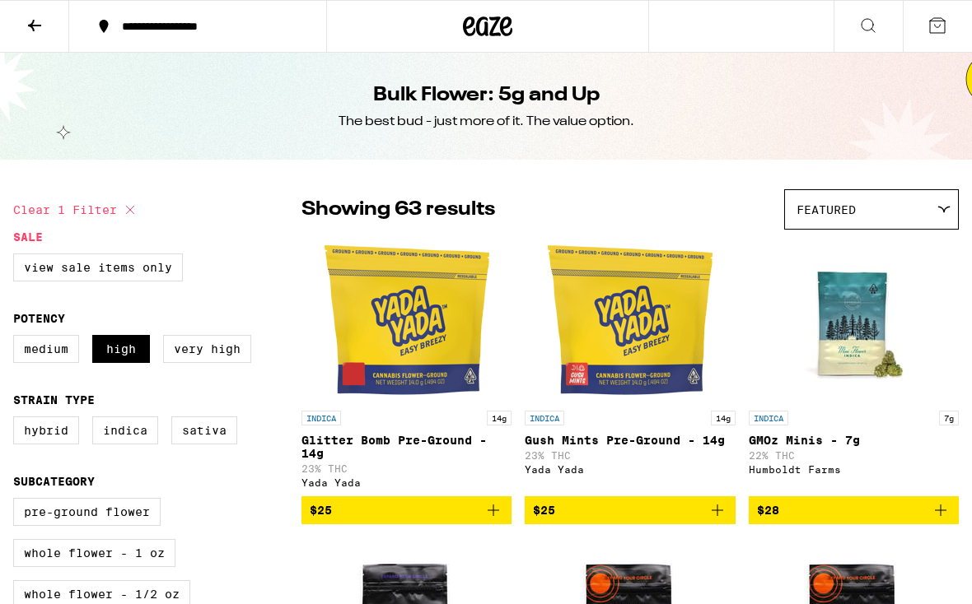
click at [26, 30] on icon at bounding box center [35, 26] width 20 height 20
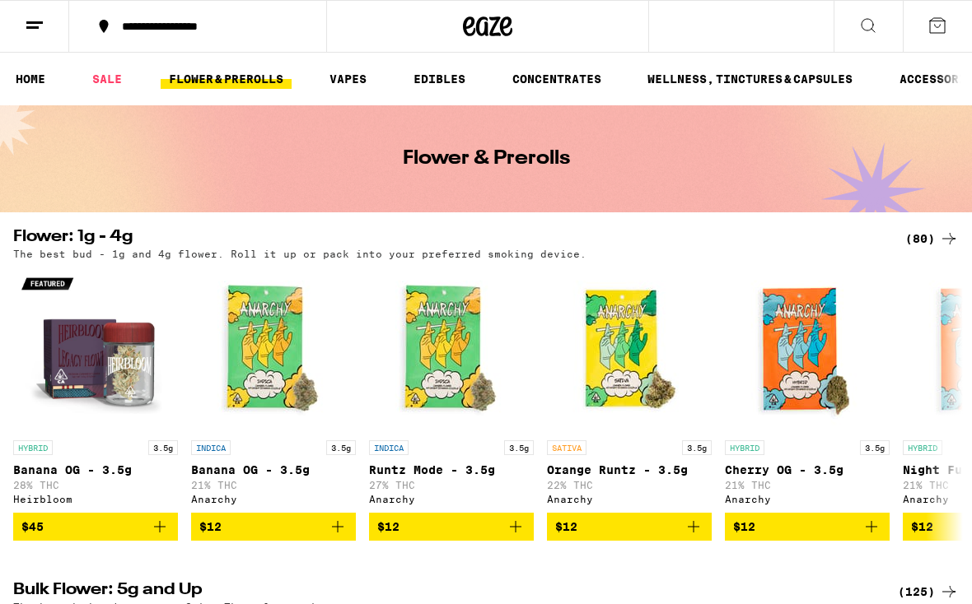
click at [91, 49] on button "**********" at bounding box center [197, 26] width 257 height 49
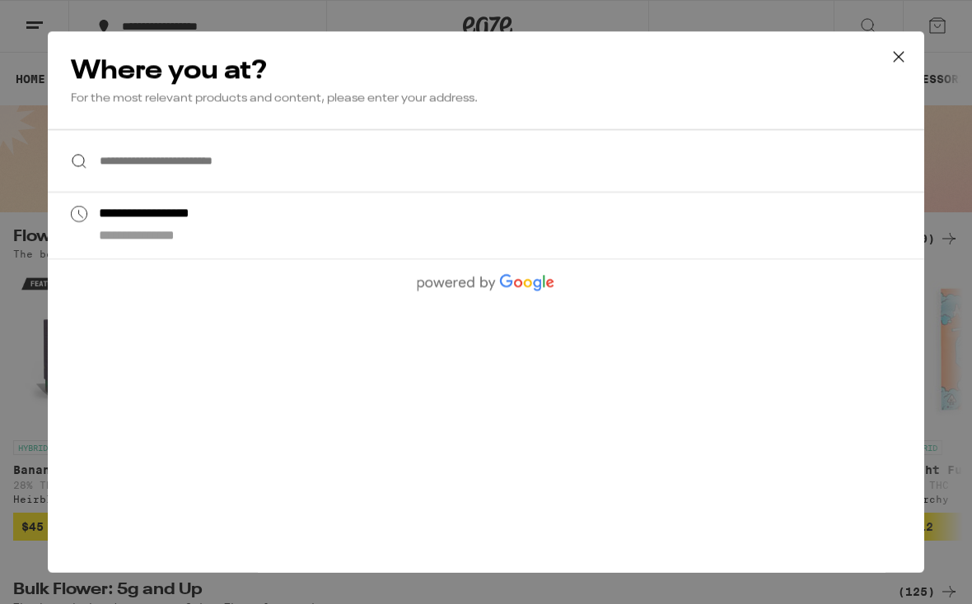
click at [16, 80] on div "**********" at bounding box center [486, 302] width 972 height 604
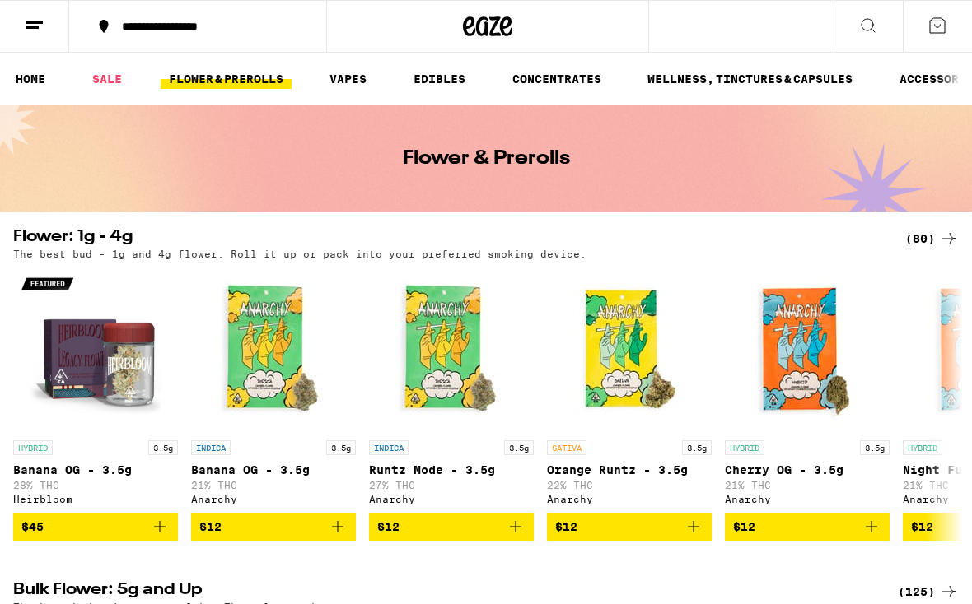
click at [113, 75] on link "SALE" at bounding box center [107, 79] width 46 height 20
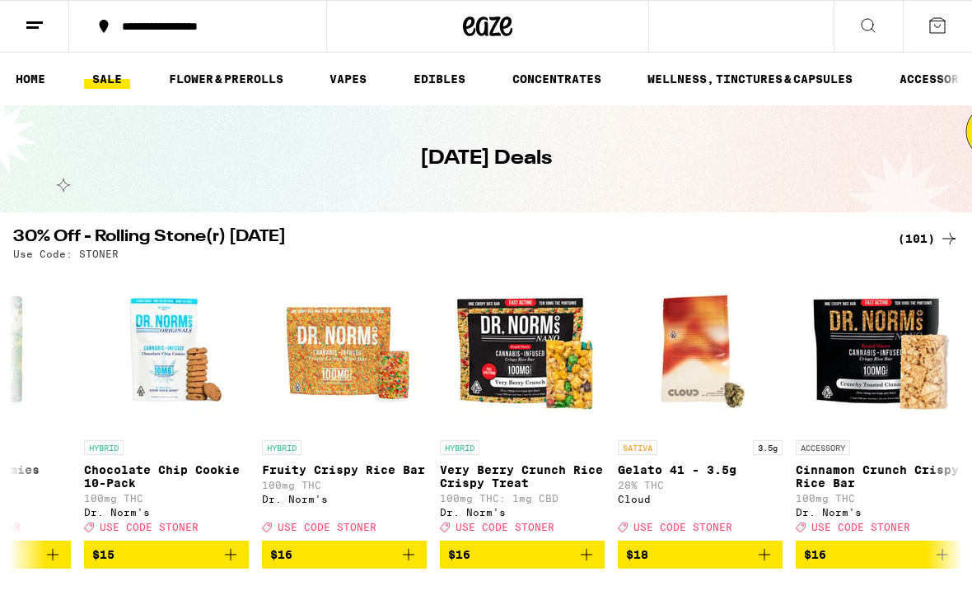
click at [929, 246] on div "(101)" at bounding box center [928, 239] width 61 height 20
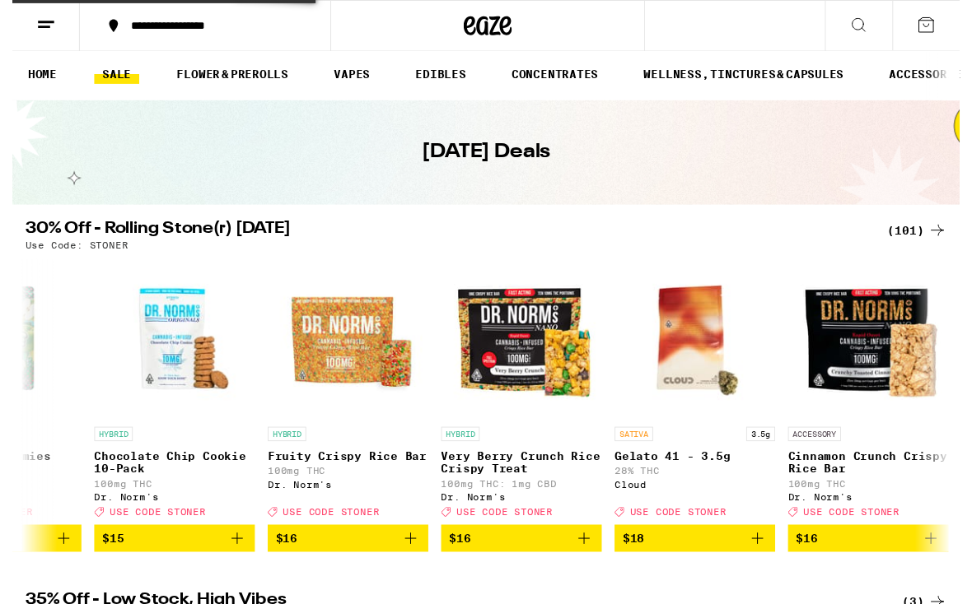
scroll to position [6, 0]
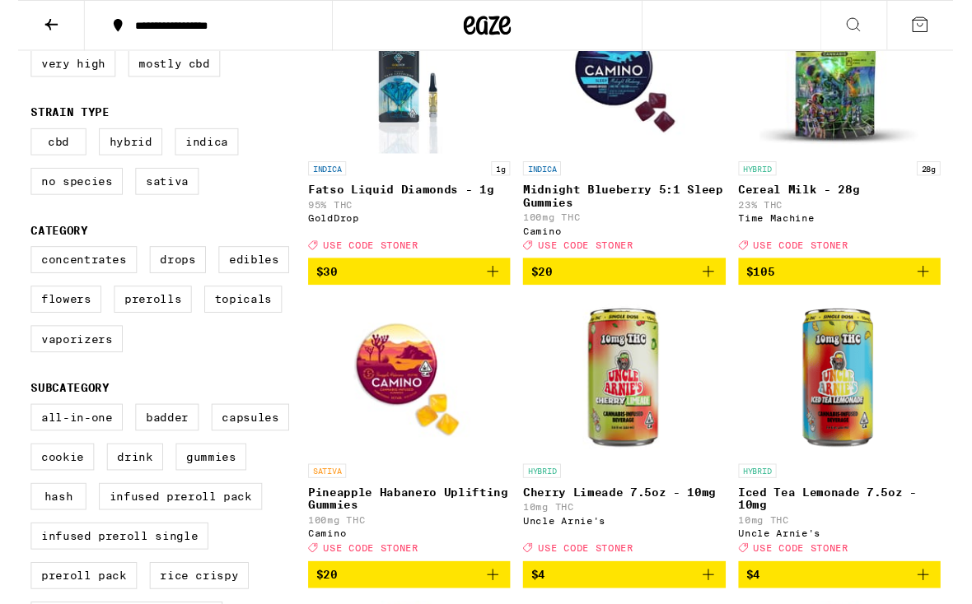
scroll to position [246, 0]
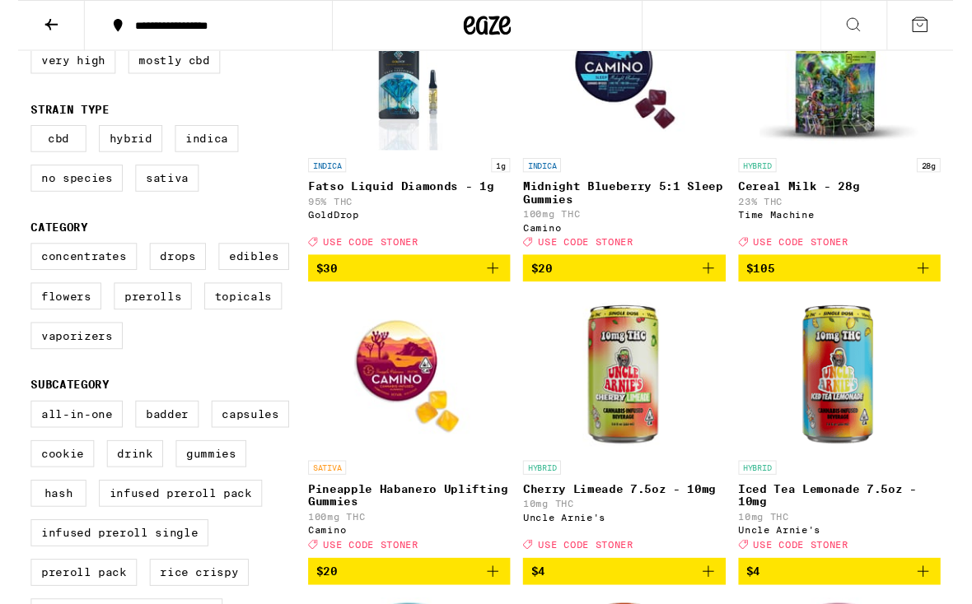
click at [26, 322] on label "Flowers" at bounding box center [49, 308] width 73 height 28
click at [17, 256] on input "Flowers" at bounding box center [16, 255] width 1 height 1
checkbox input "true"
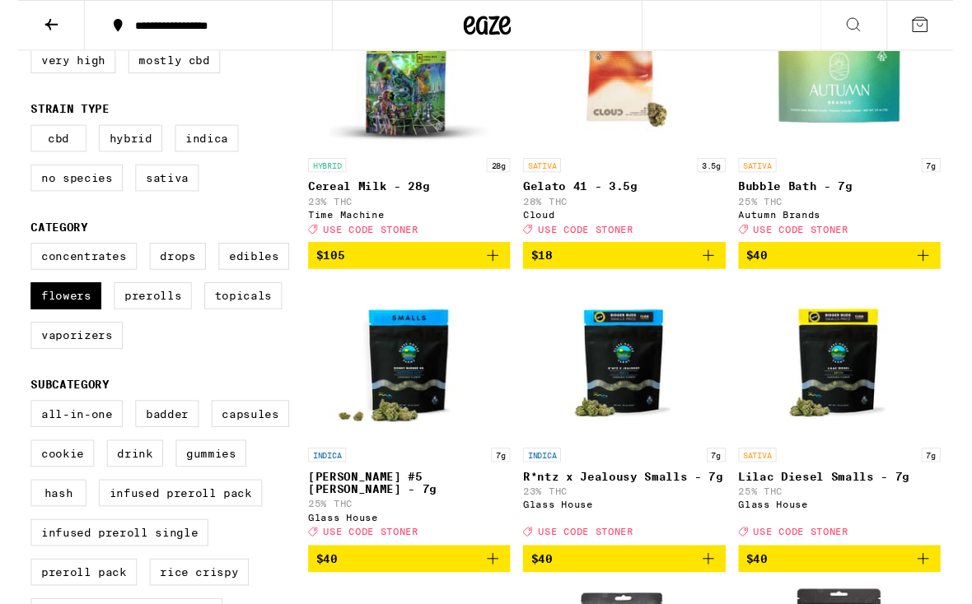
click at [128, 322] on label "Prerolls" at bounding box center [140, 308] width 81 height 28
click at [17, 256] on input "Prerolls" at bounding box center [16, 255] width 1 height 1
checkbox input "true"
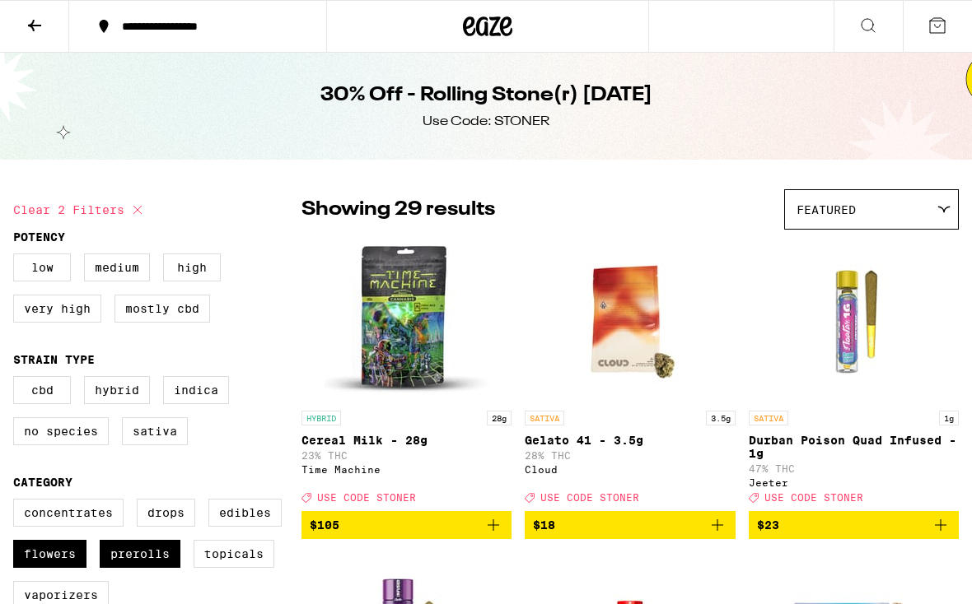
click at [23, 40] on button at bounding box center [34, 27] width 69 height 52
